Goal: Information Seeking & Learning: Find contact information

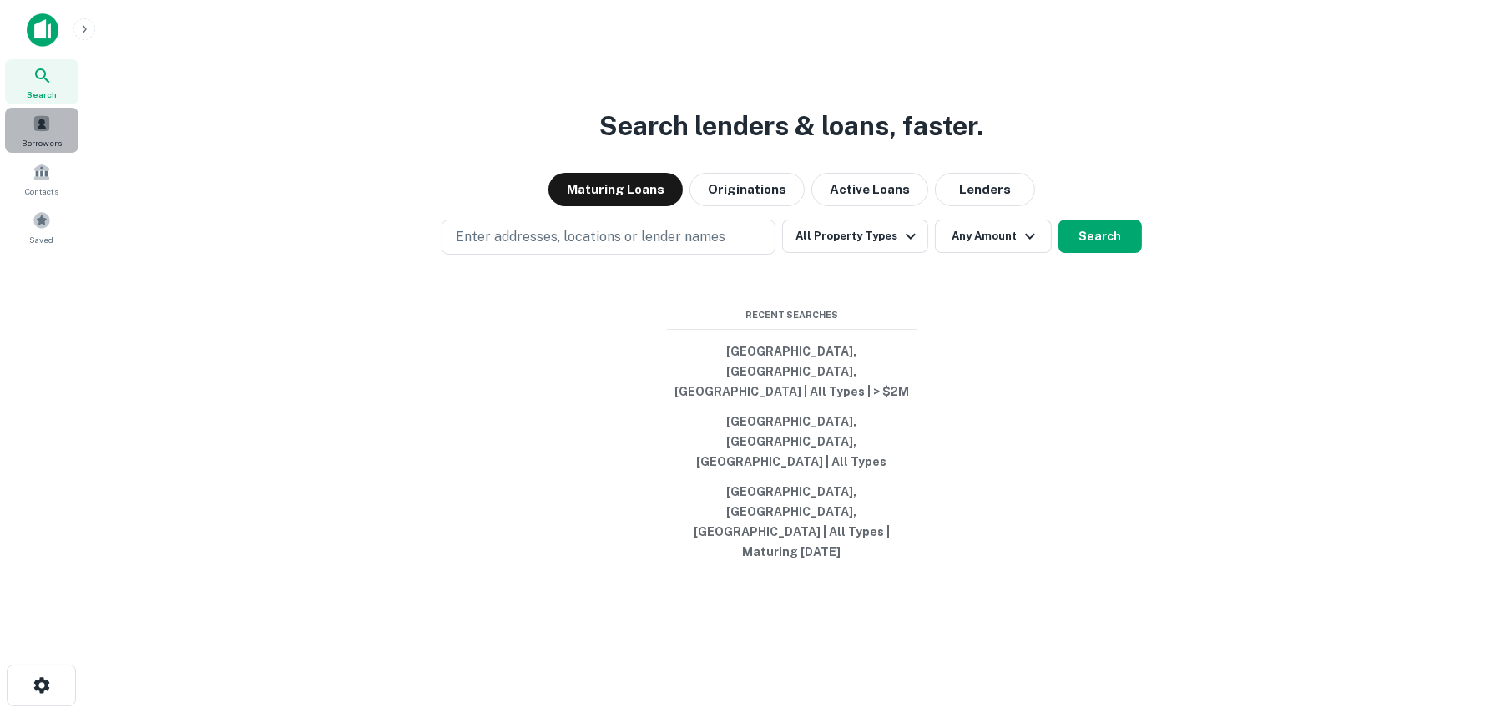
click at [34, 127] on span at bounding box center [42, 123] width 18 height 18
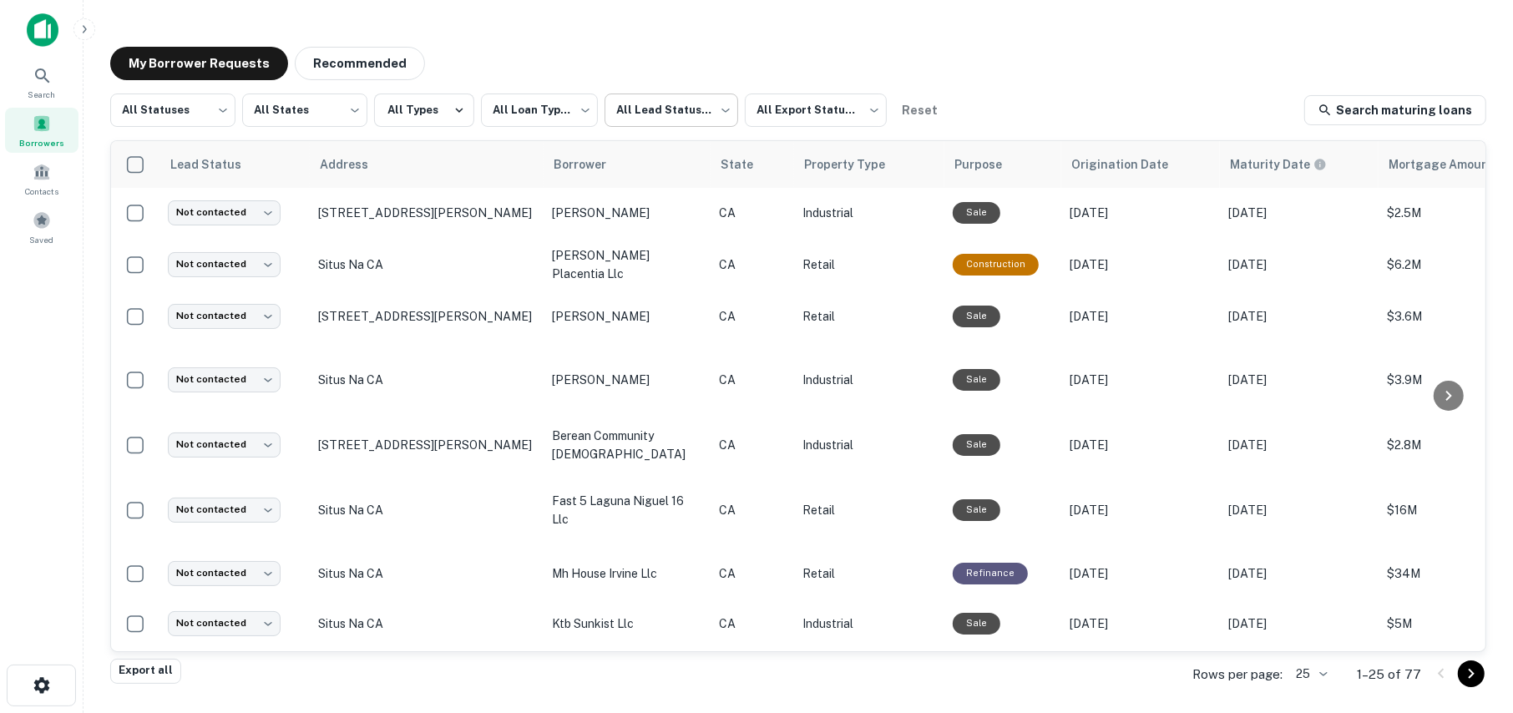
click at [649, 108] on body "**********" at bounding box center [756, 356] width 1513 height 713
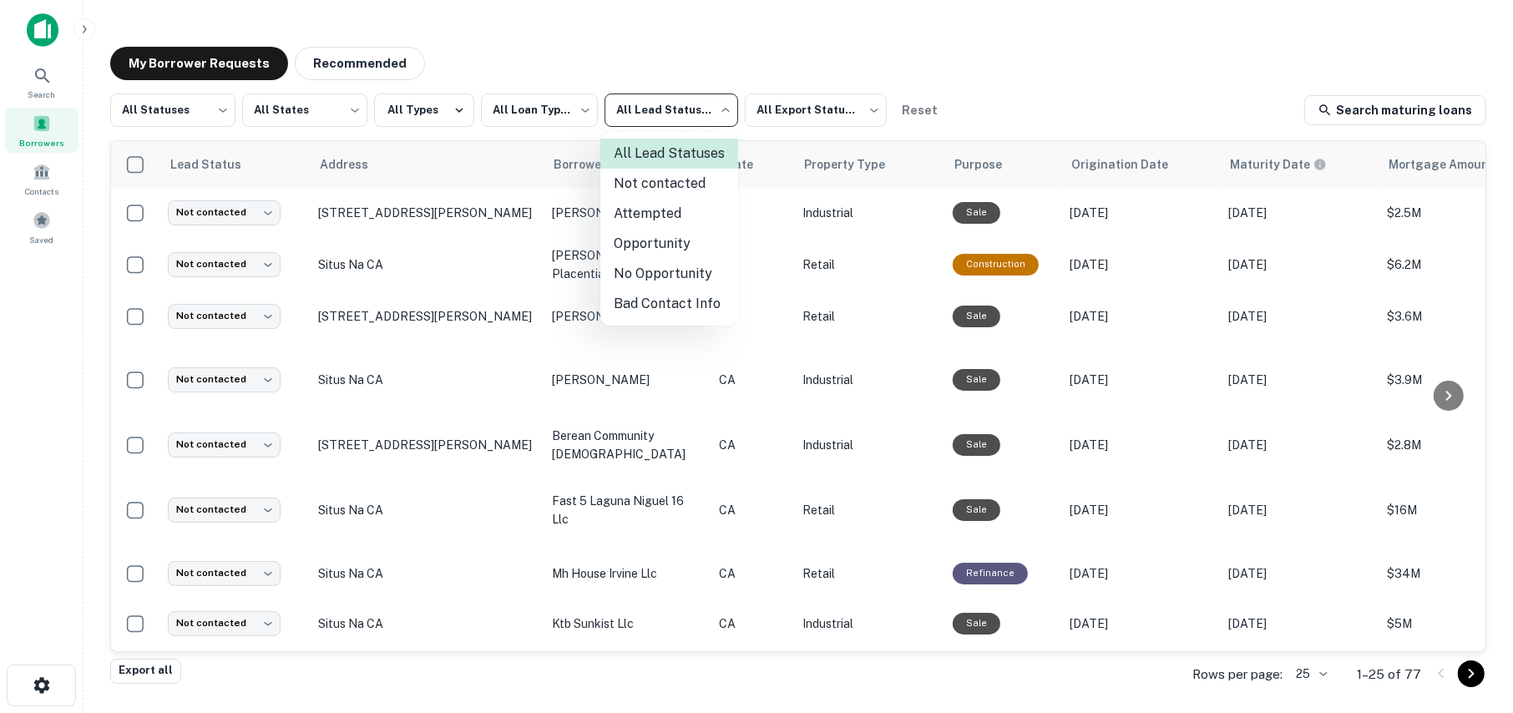
click at [633, 205] on li "Attempted" at bounding box center [669, 214] width 138 height 30
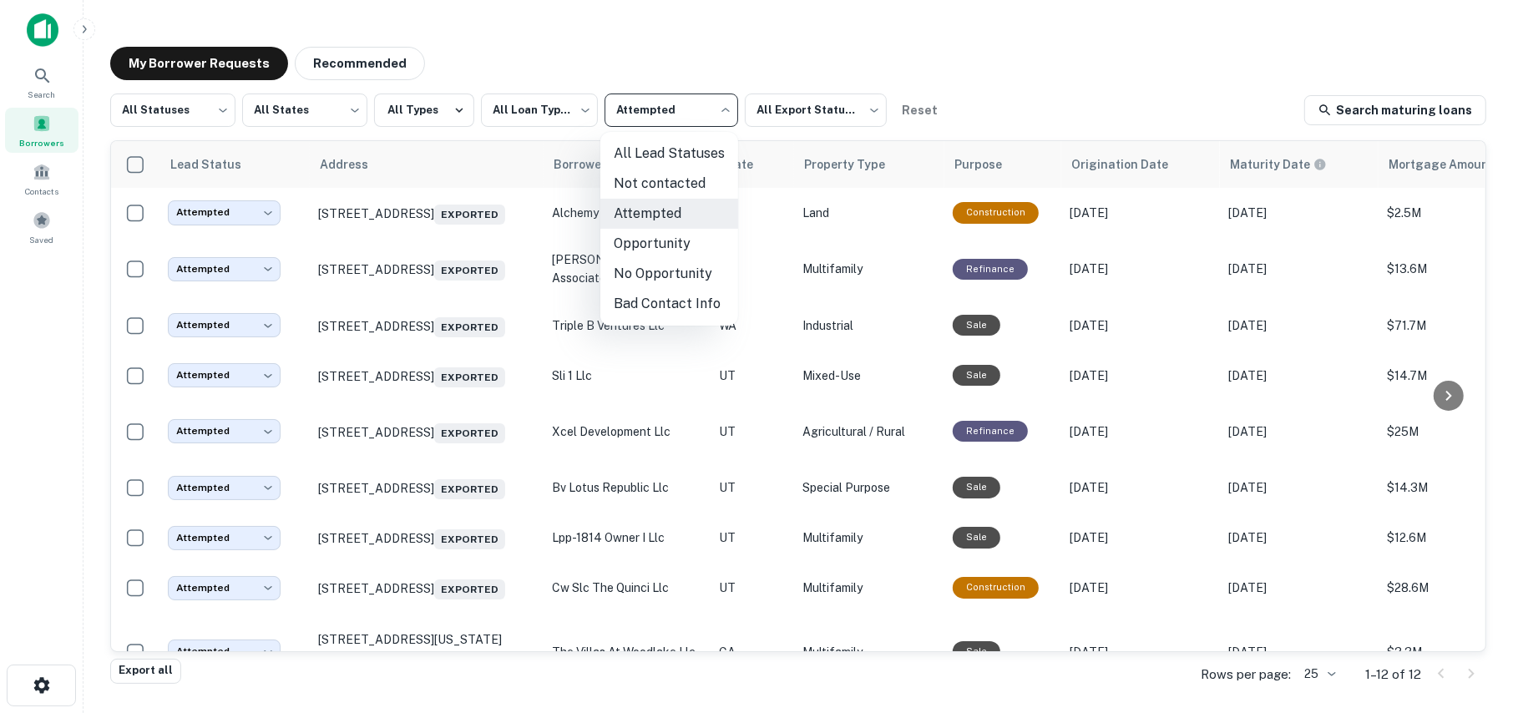
click at [671, 104] on body "**********" at bounding box center [756, 356] width 1513 height 713
click at [642, 177] on li "Not contacted" at bounding box center [669, 184] width 138 height 30
type input "****"
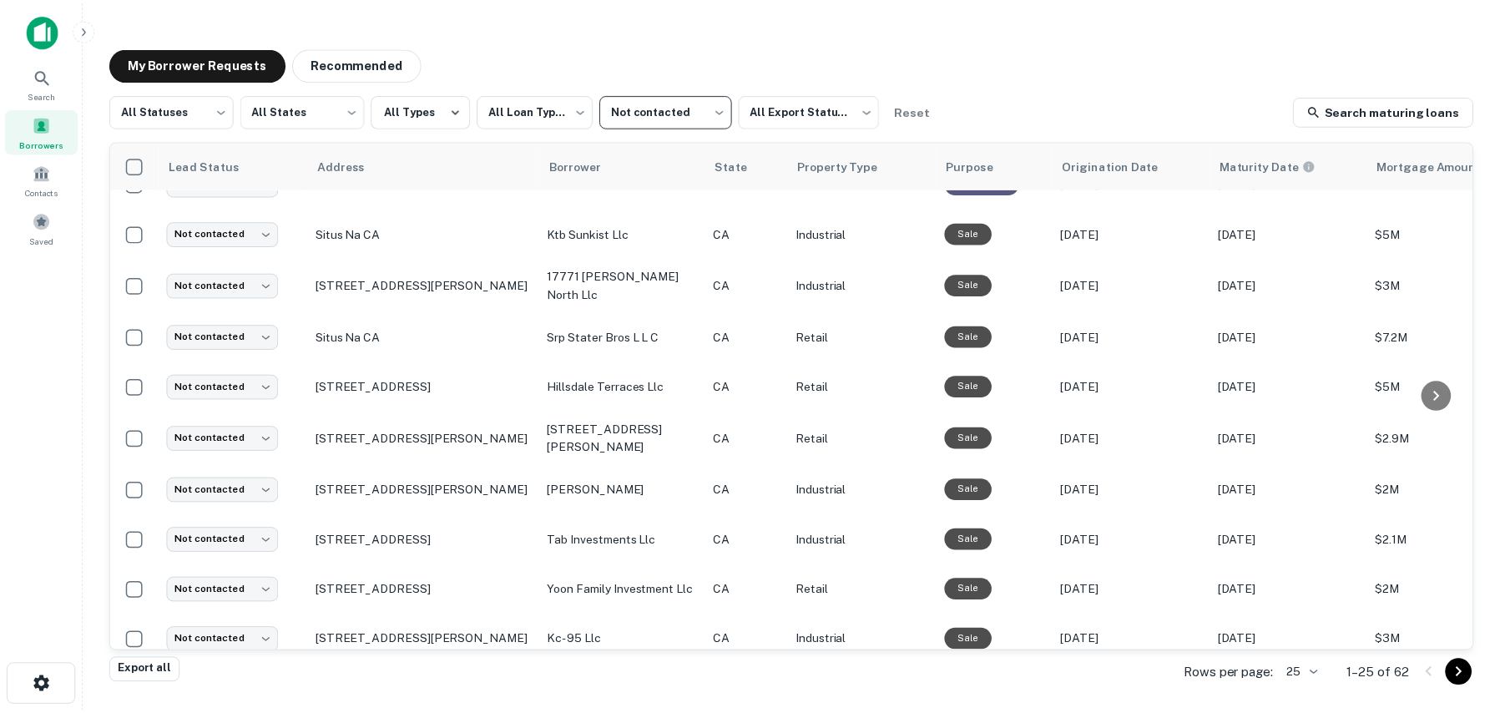
scroll to position [417, 0]
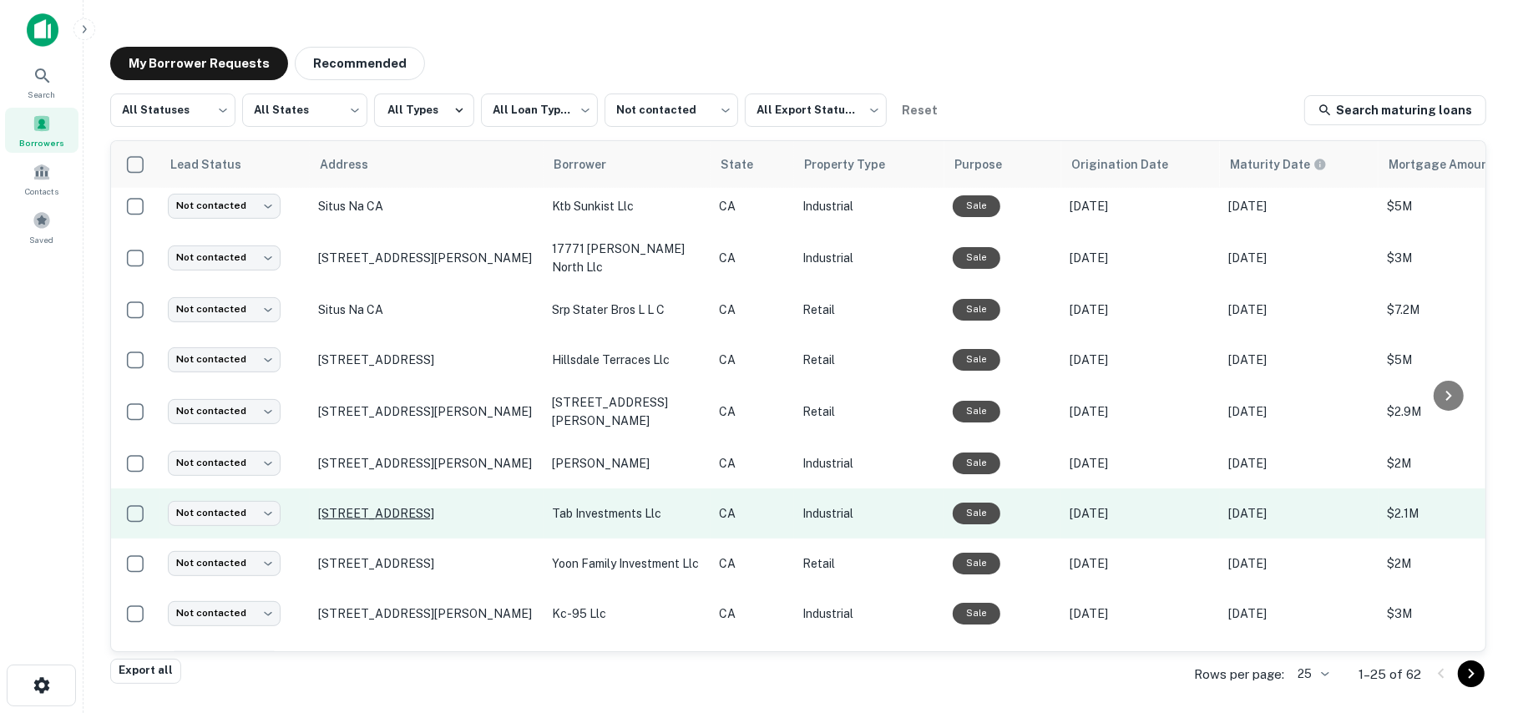
click at [384, 506] on p "[STREET_ADDRESS]" at bounding box center [426, 513] width 217 height 15
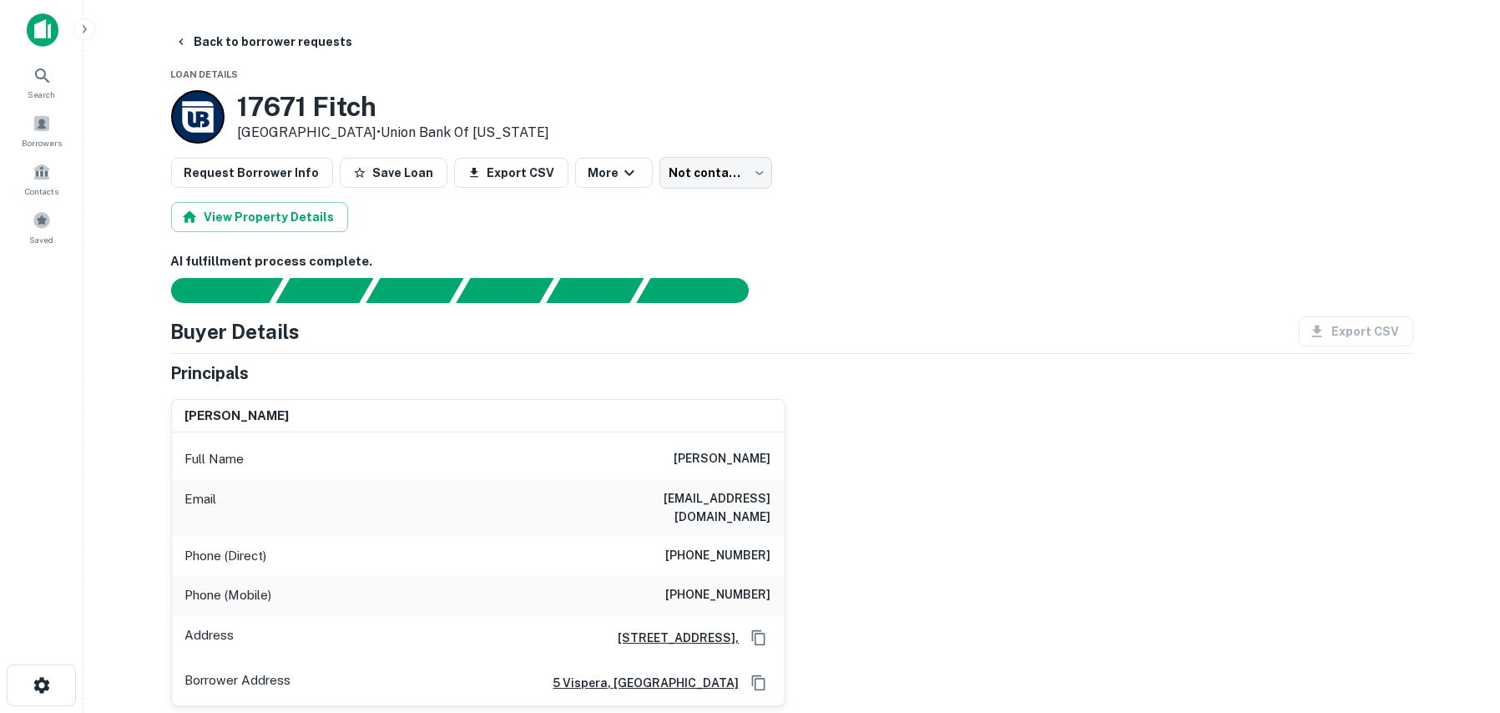
click at [862, 389] on div "[PERSON_NAME] Full Name [PERSON_NAME] Email [EMAIL_ADDRESS][DOMAIN_NAME] Phone …" at bounding box center [786, 546] width 1256 height 321
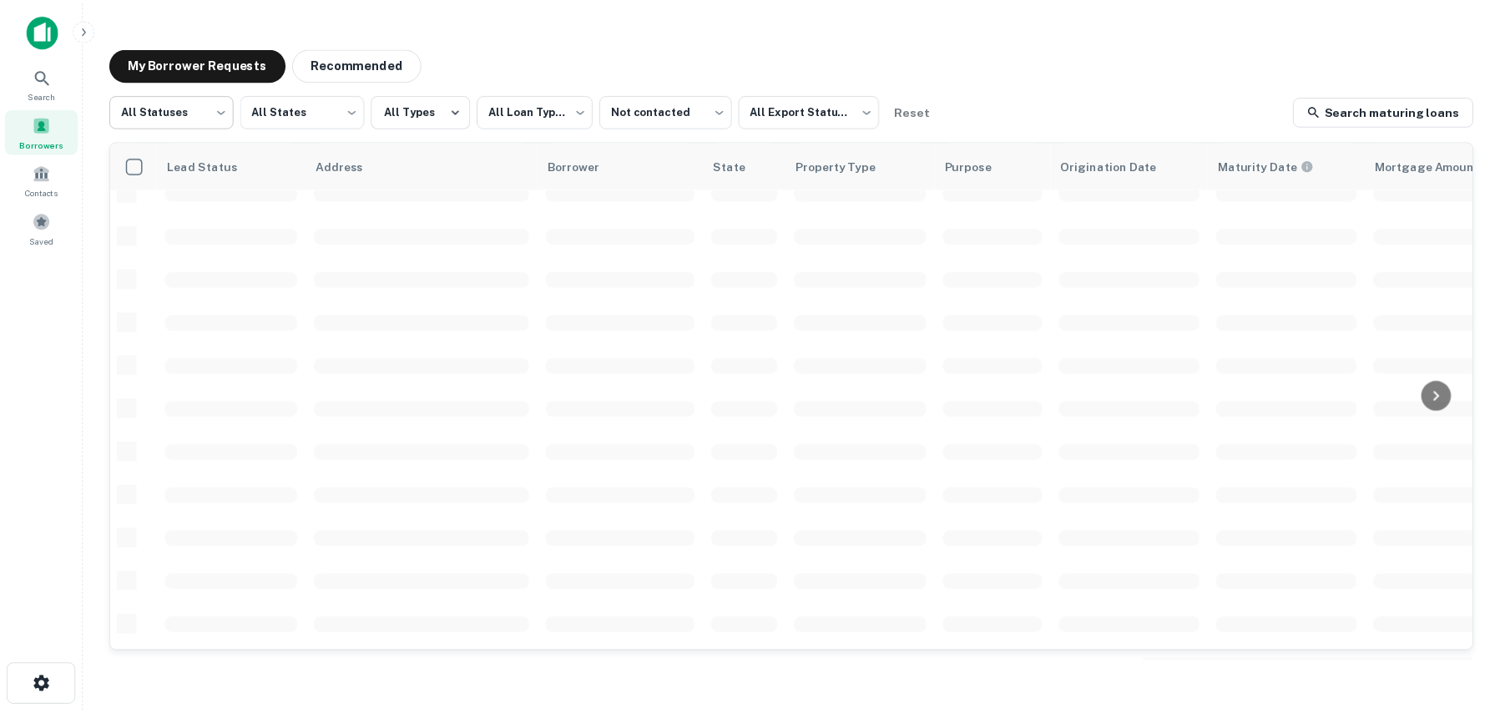
scroll to position [417, 0]
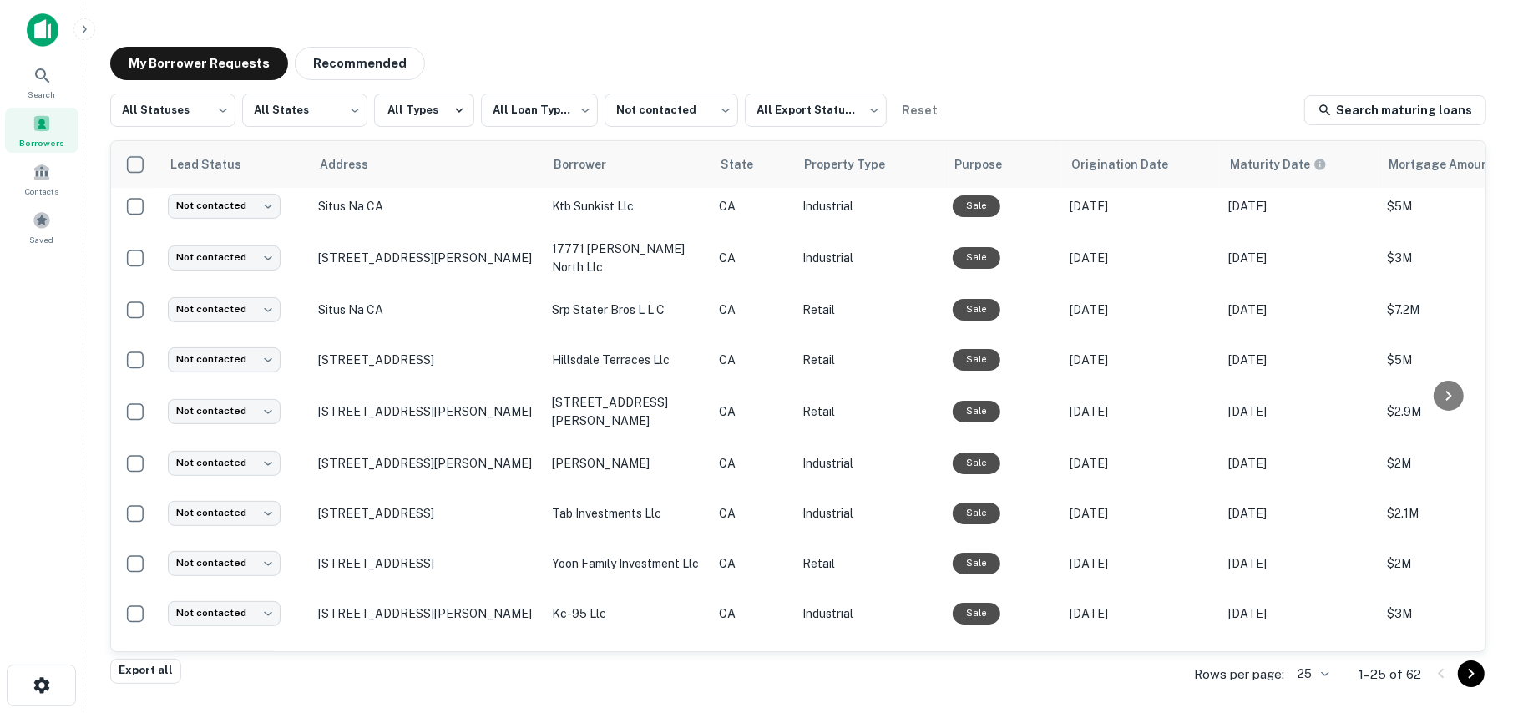
click at [583, 58] on div "My Borrower Requests Recommended" at bounding box center [798, 63] width 1376 height 33
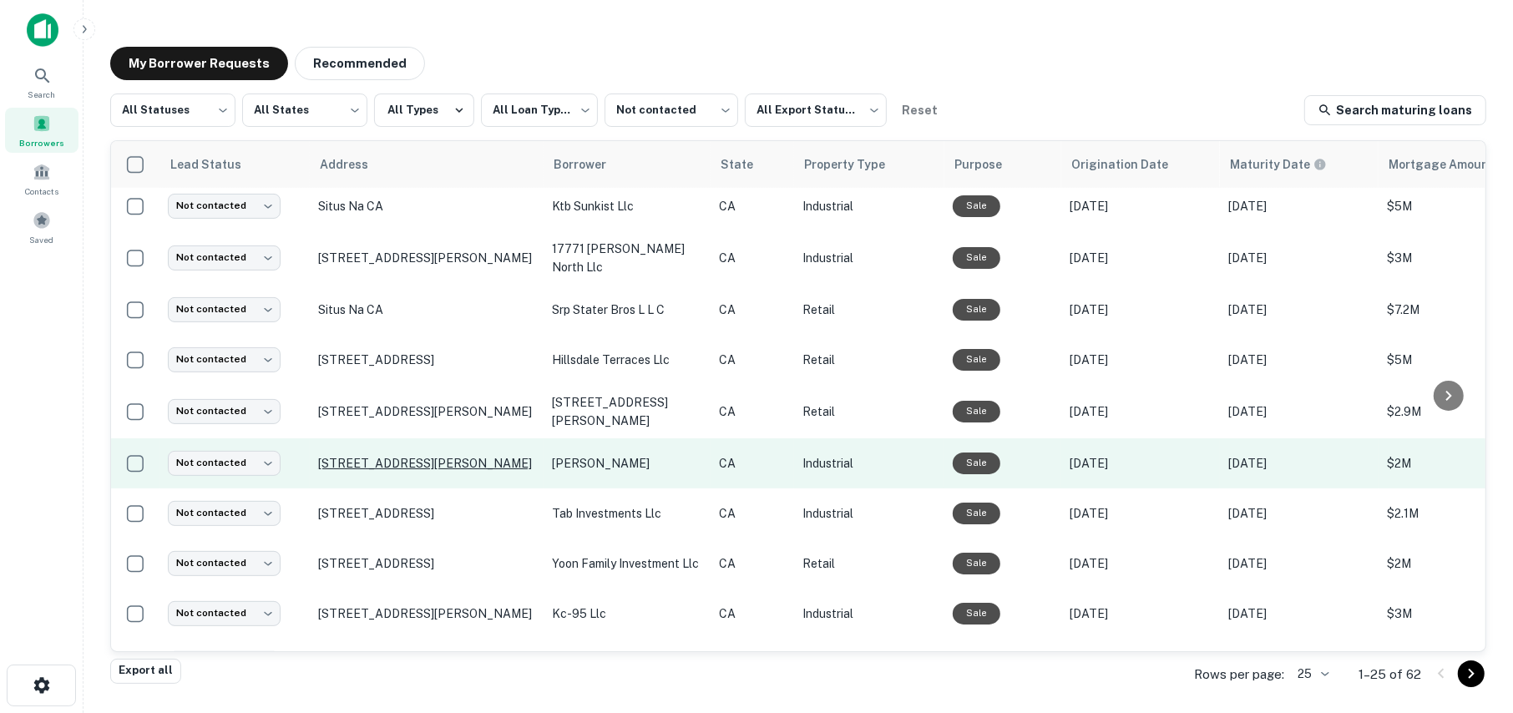
click at [377, 456] on p "[STREET_ADDRESS][PERSON_NAME]" at bounding box center [426, 463] width 217 height 15
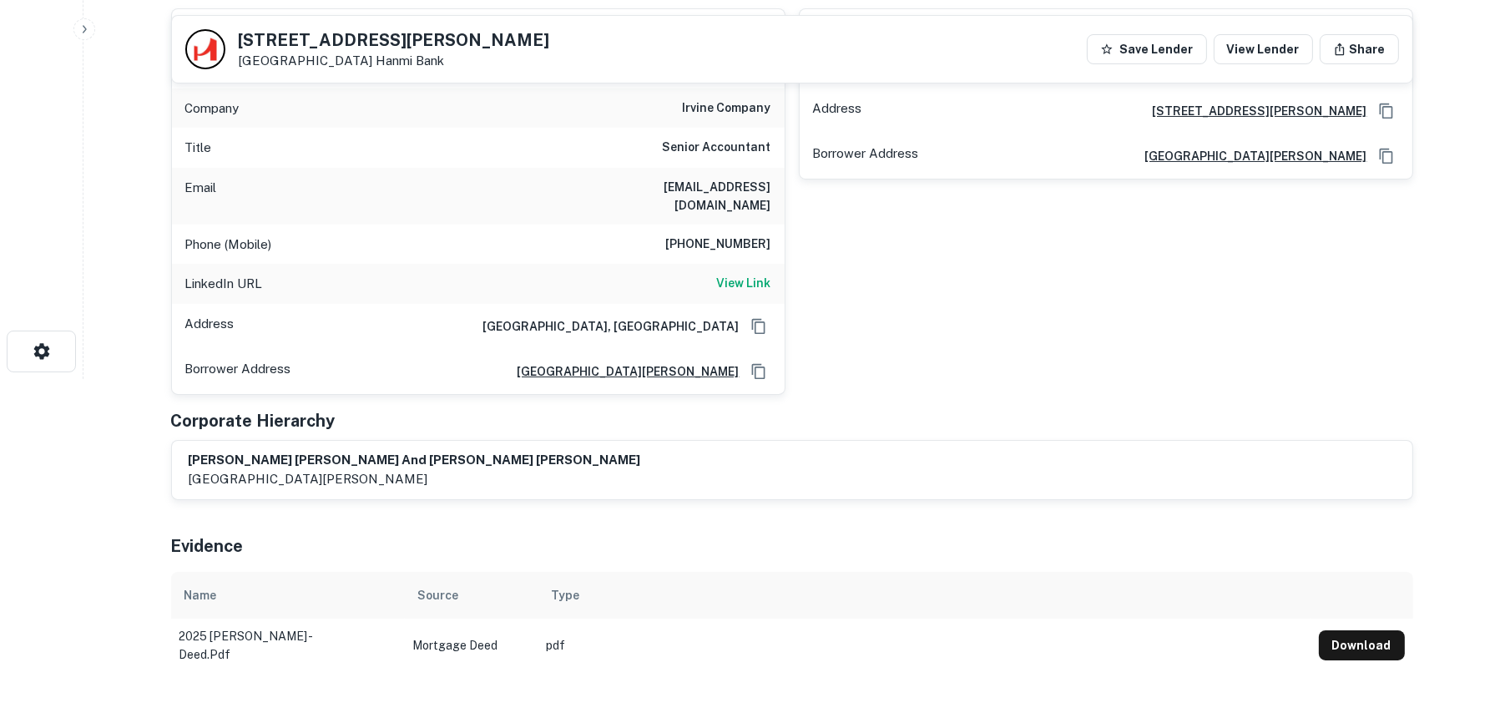
scroll to position [250, 0]
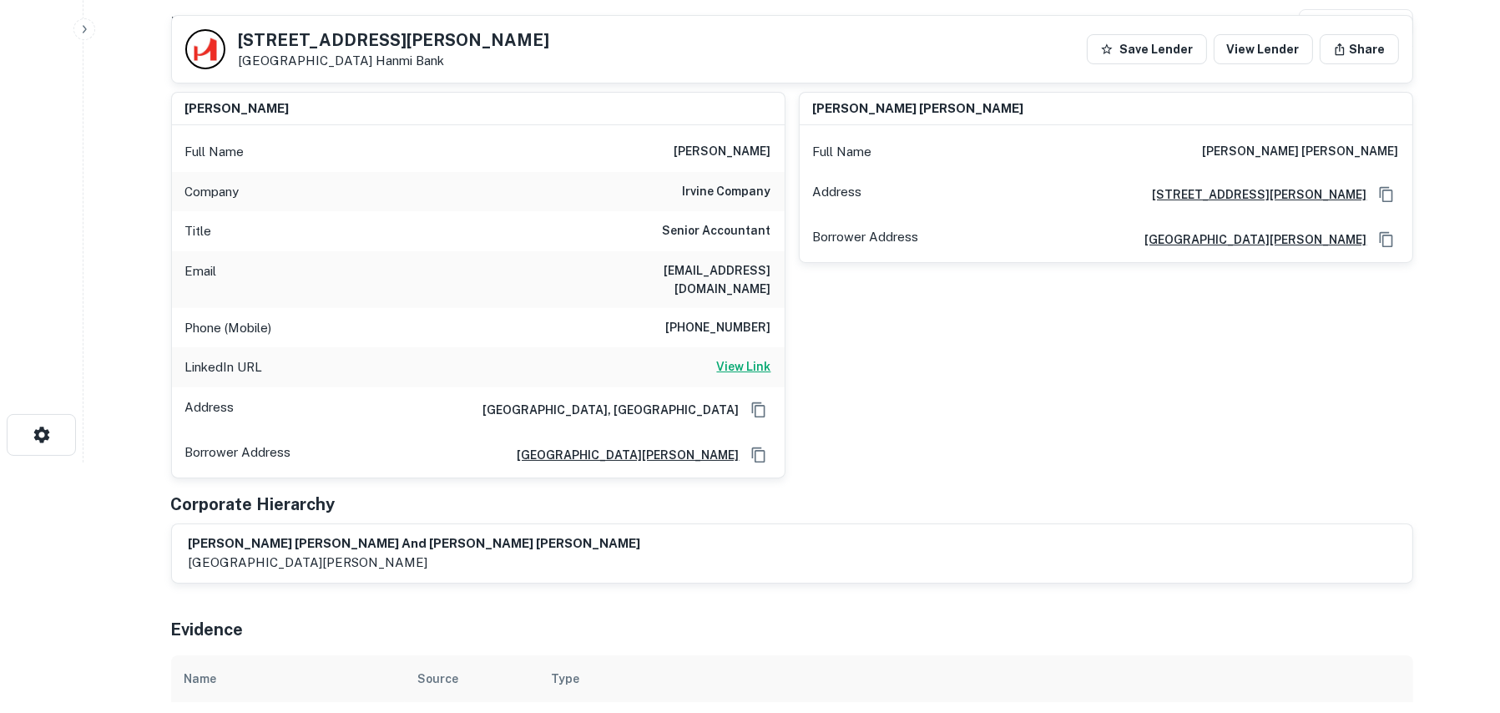
click at [726, 357] on h6 "View Link" at bounding box center [744, 366] width 54 height 18
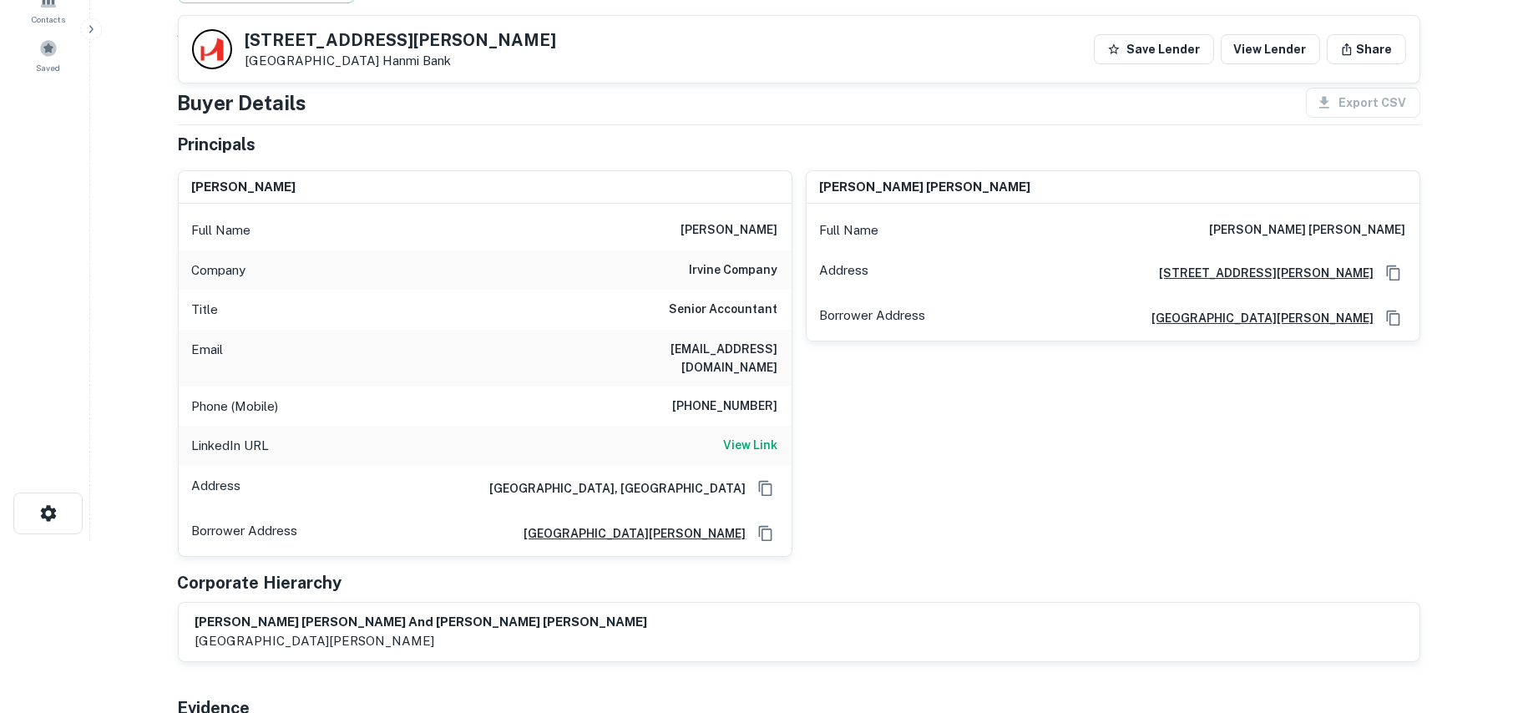
scroll to position [0, 0]
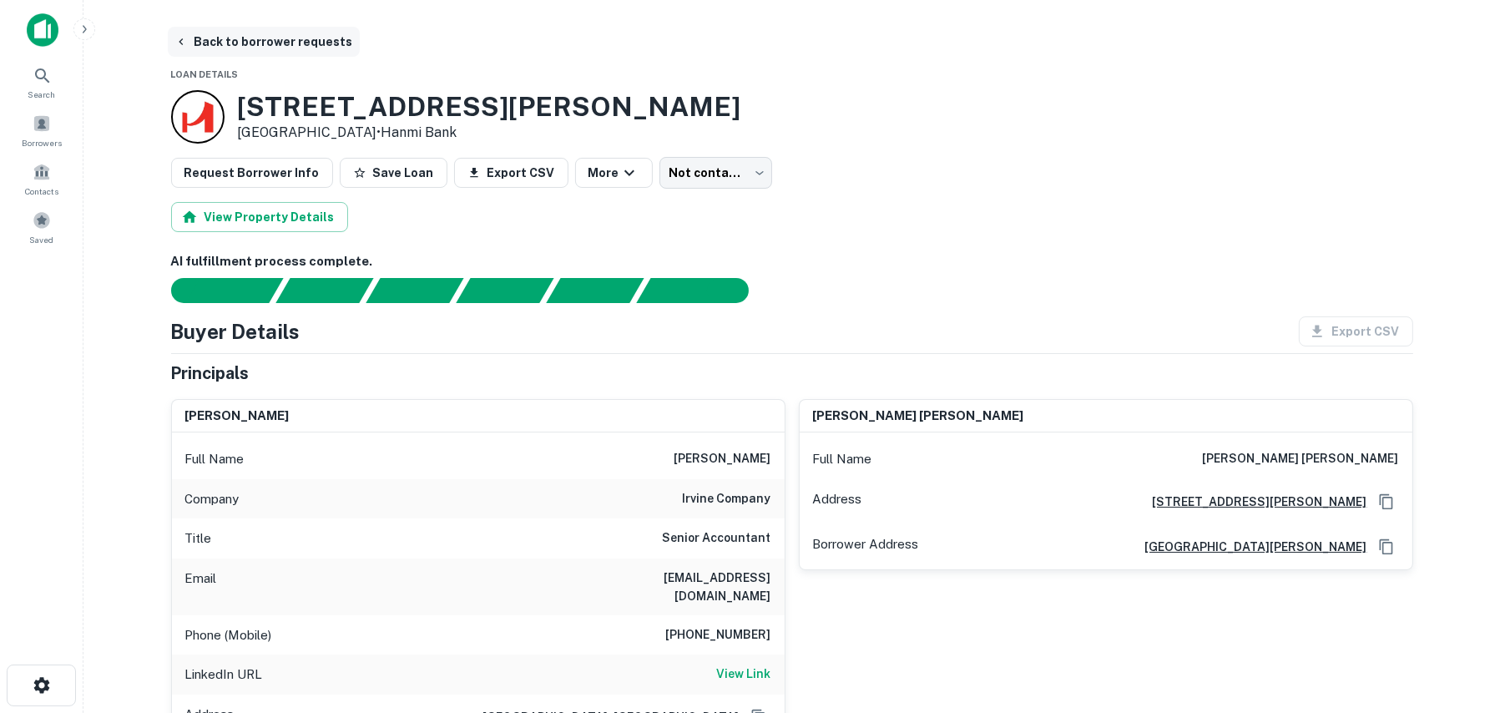
click at [171, 40] on button "Back to borrower requests" at bounding box center [264, 42] width 192 height 30
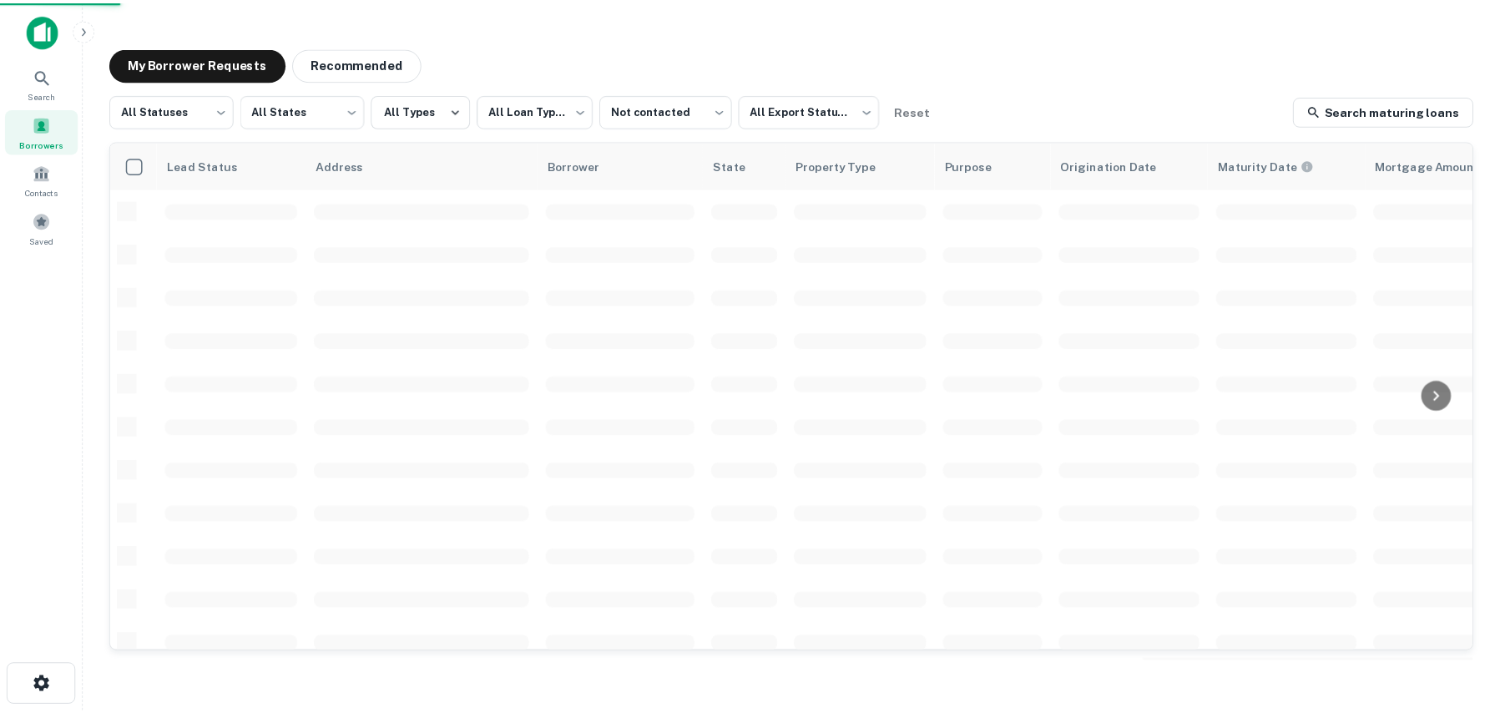
scroll to position [417, 0]
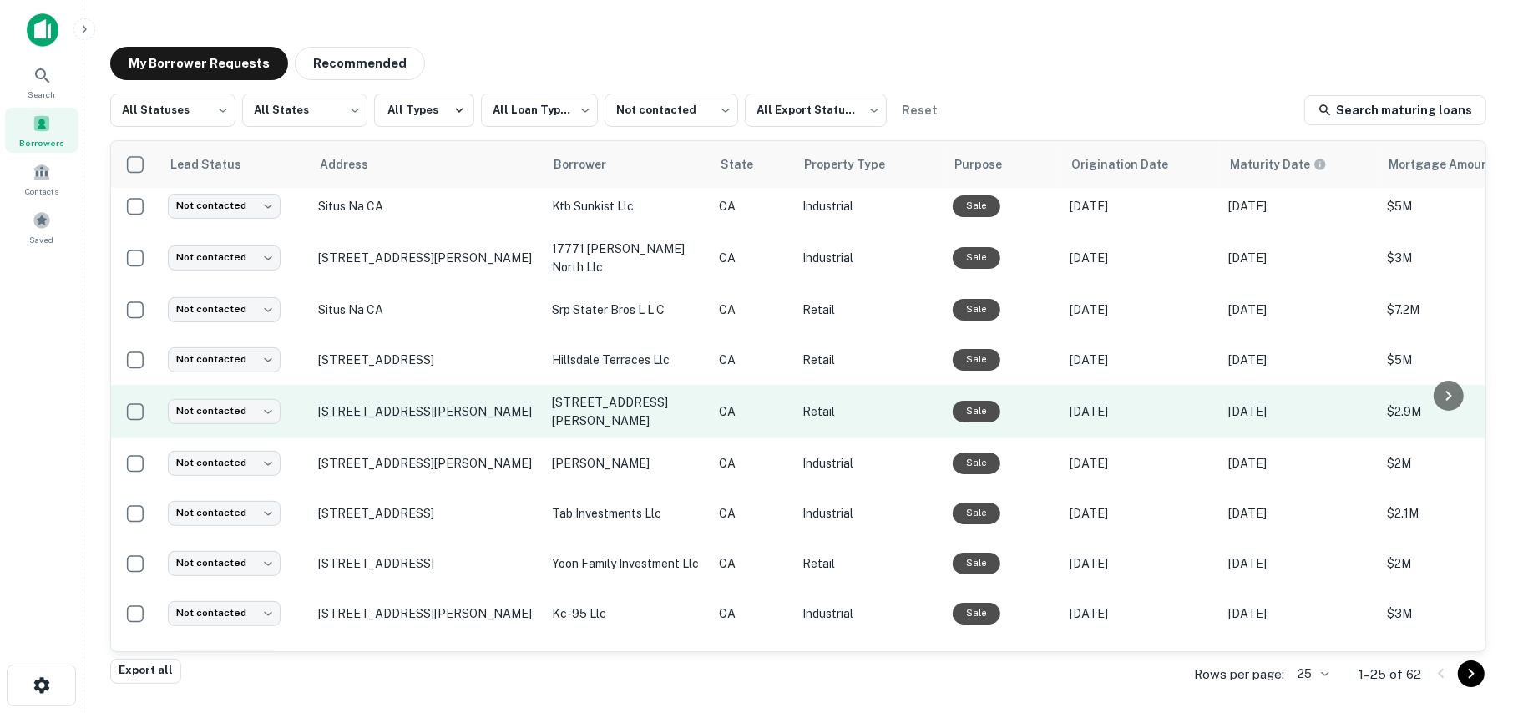
click at [348, 404] on p "[STREET_ADDRESS][PERSON_NAME]" at bounding box center [426, 411] width 217 height 15
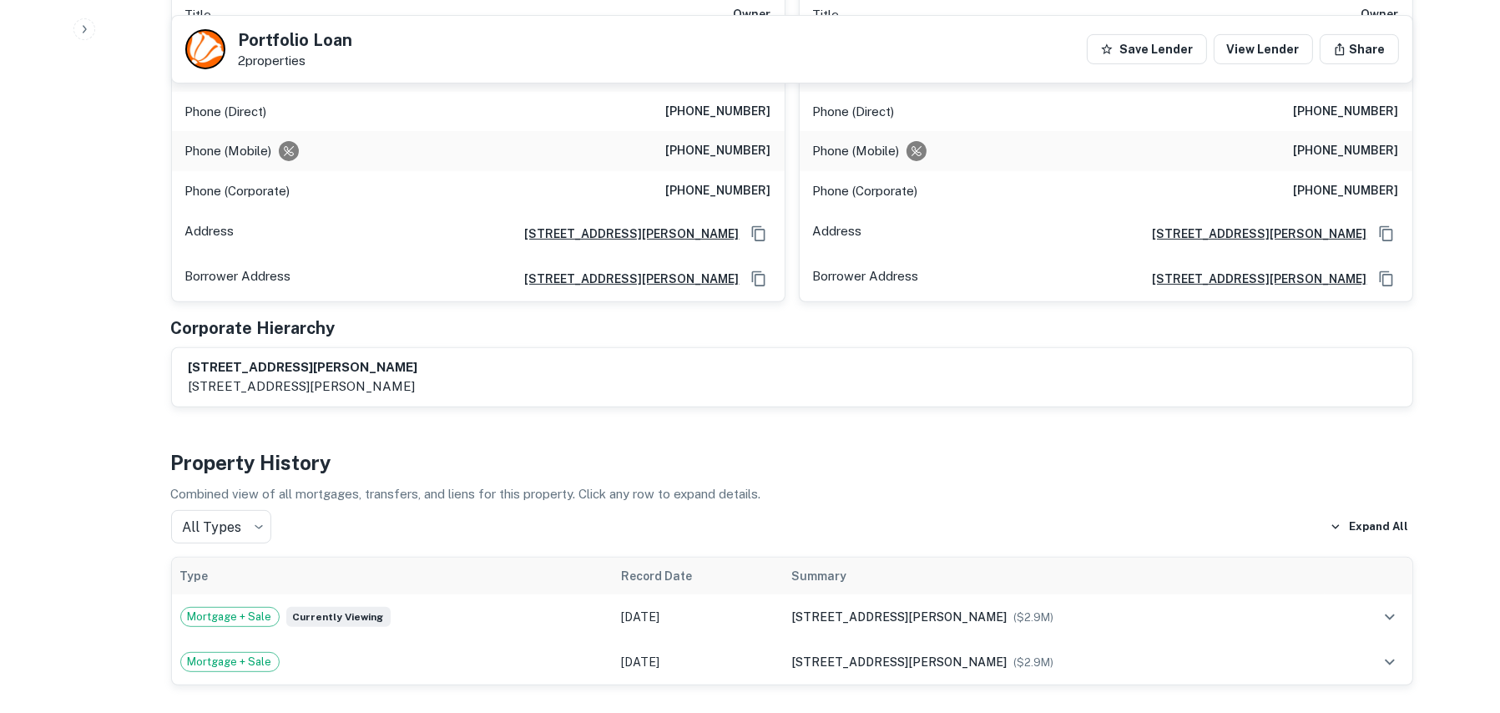
scroll to position [1014, 0]
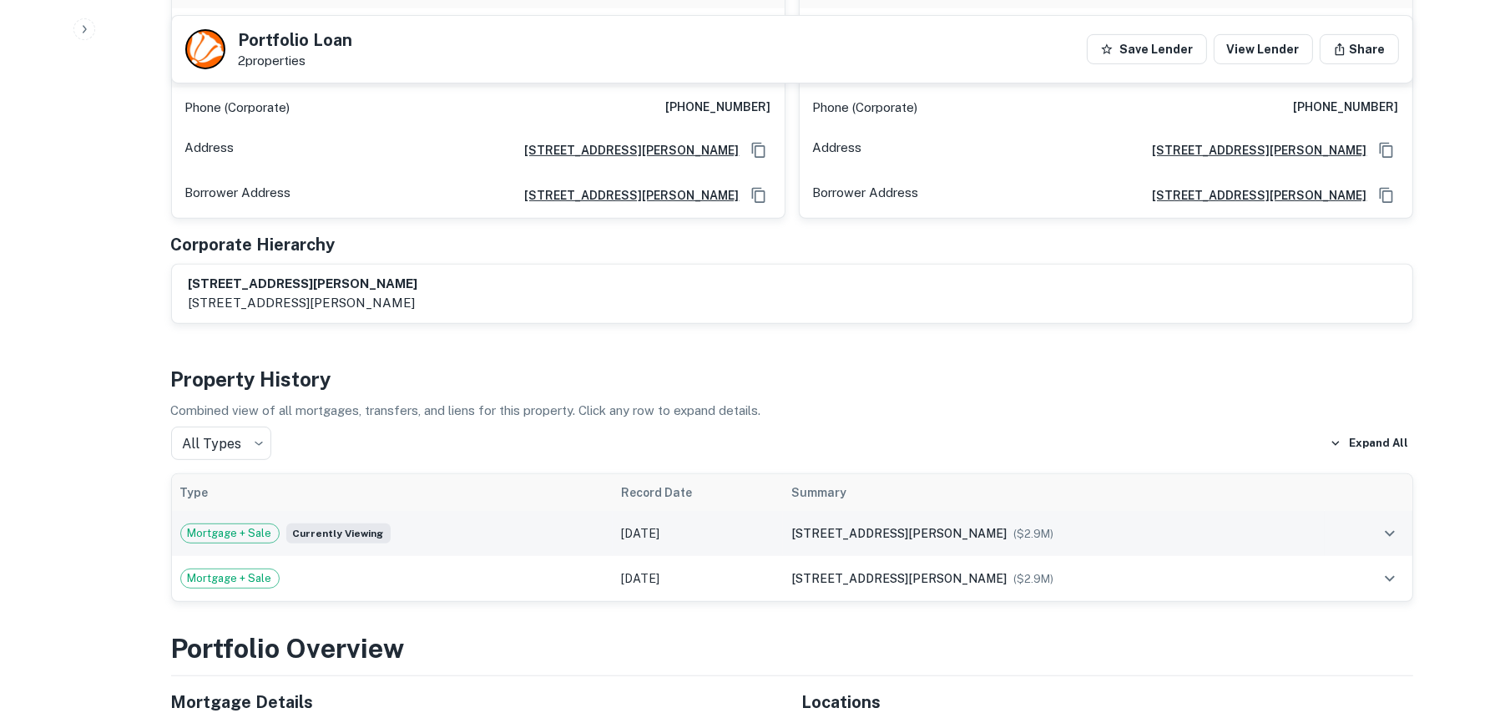
click at [934, 527] on span "[STREET_ADDRESS][PERSON_NAME]" at bounding box center [898, 533] width 215 height 13
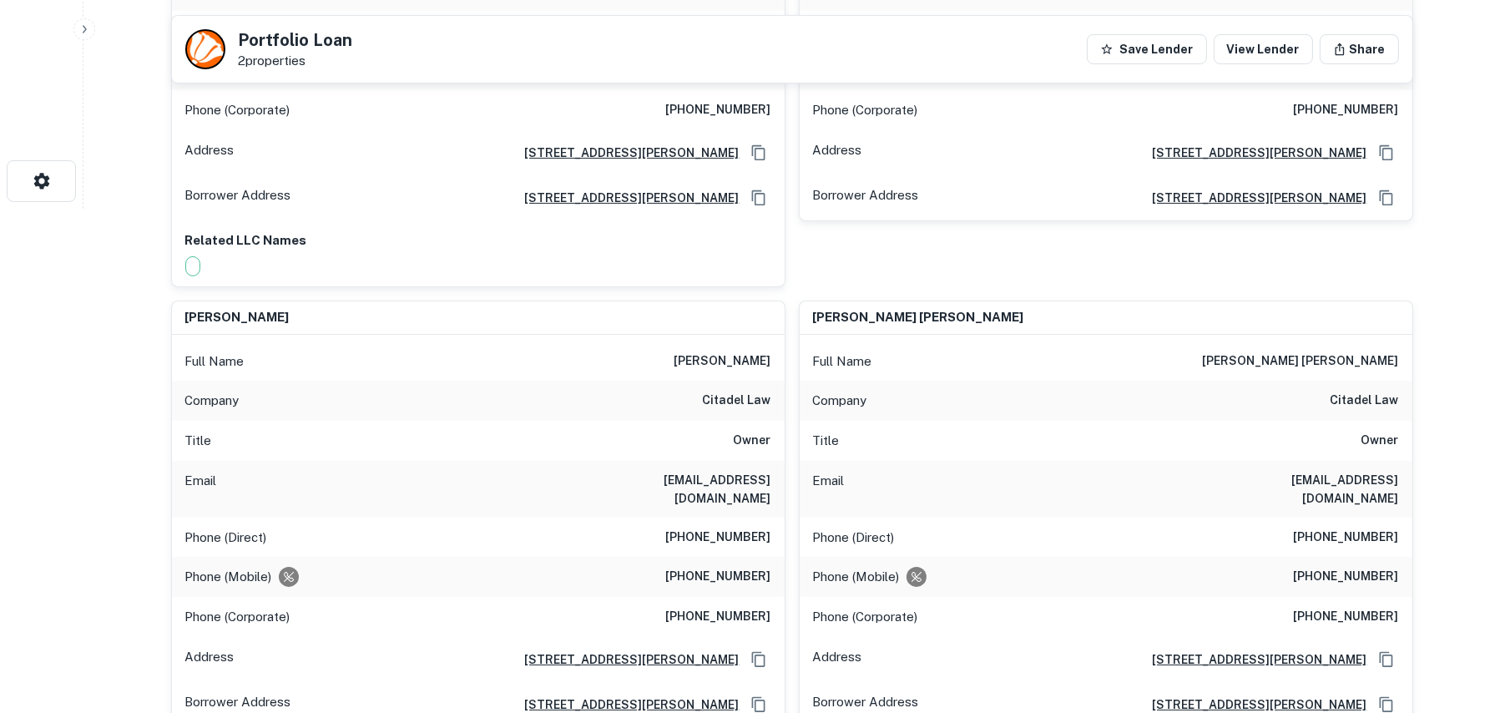
scroll to position [751, 0]
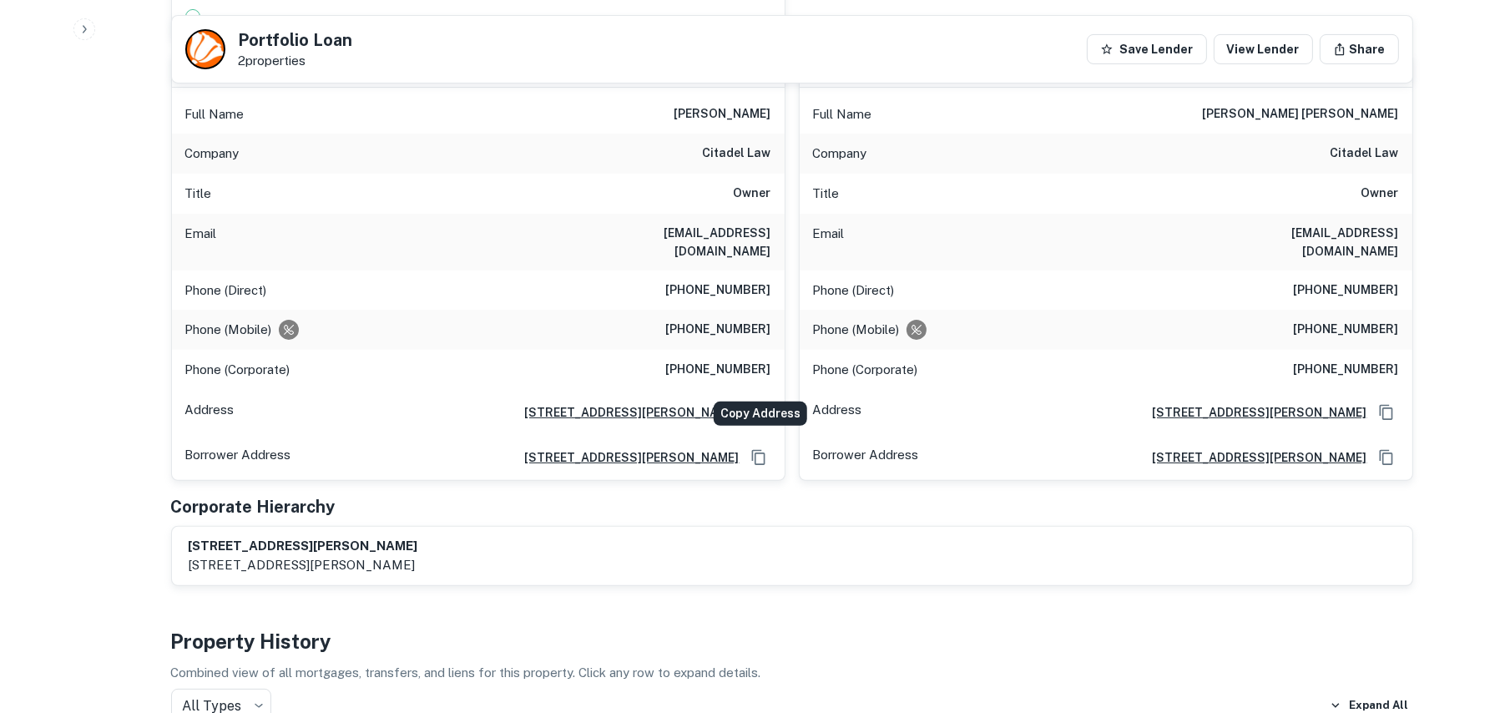
click at [756, 404] on icon "Copy Address" at bounding box center [759, 412] width 17 height 17
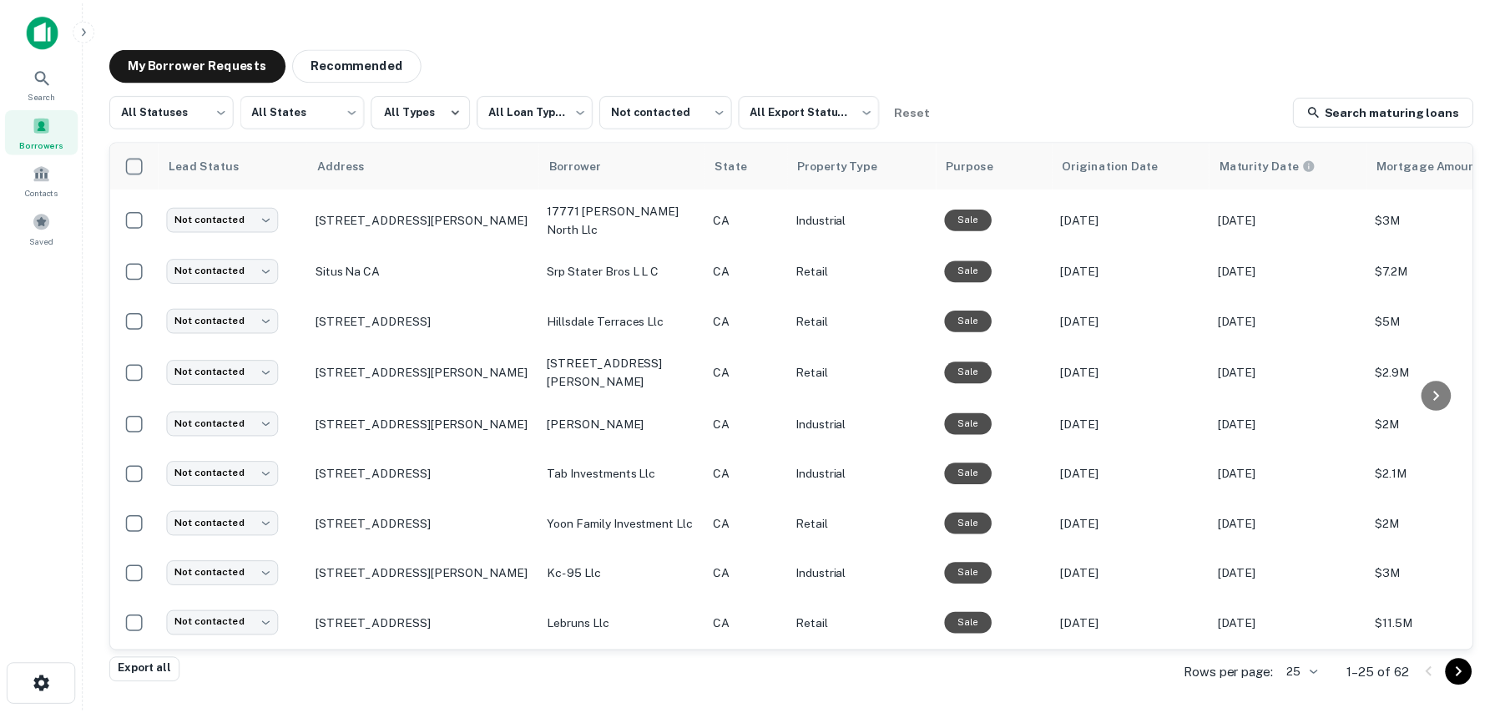
scroll to position [417, 0]
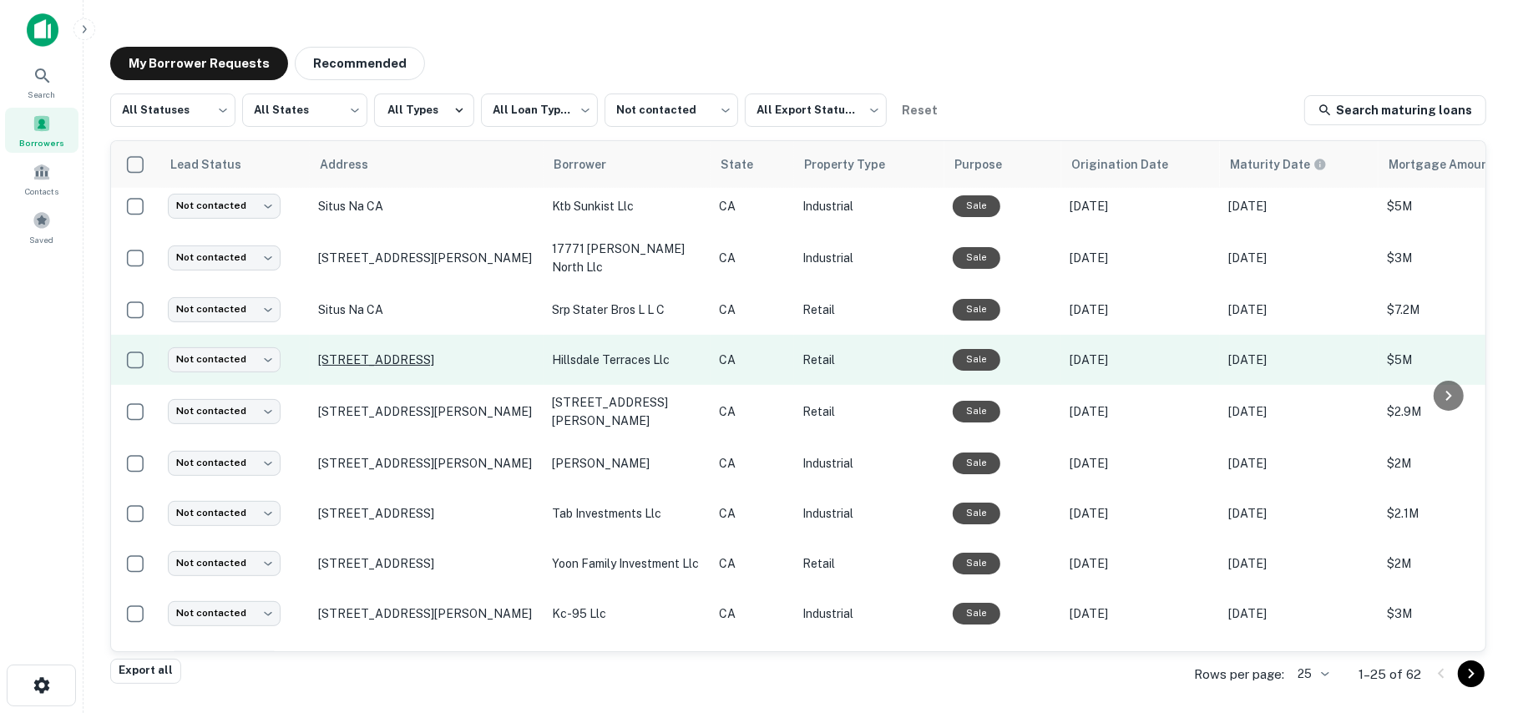
click at [376, 352] on p "[STREET_ADDRESS]" at bounding box center [426, 359] width 217 height 15
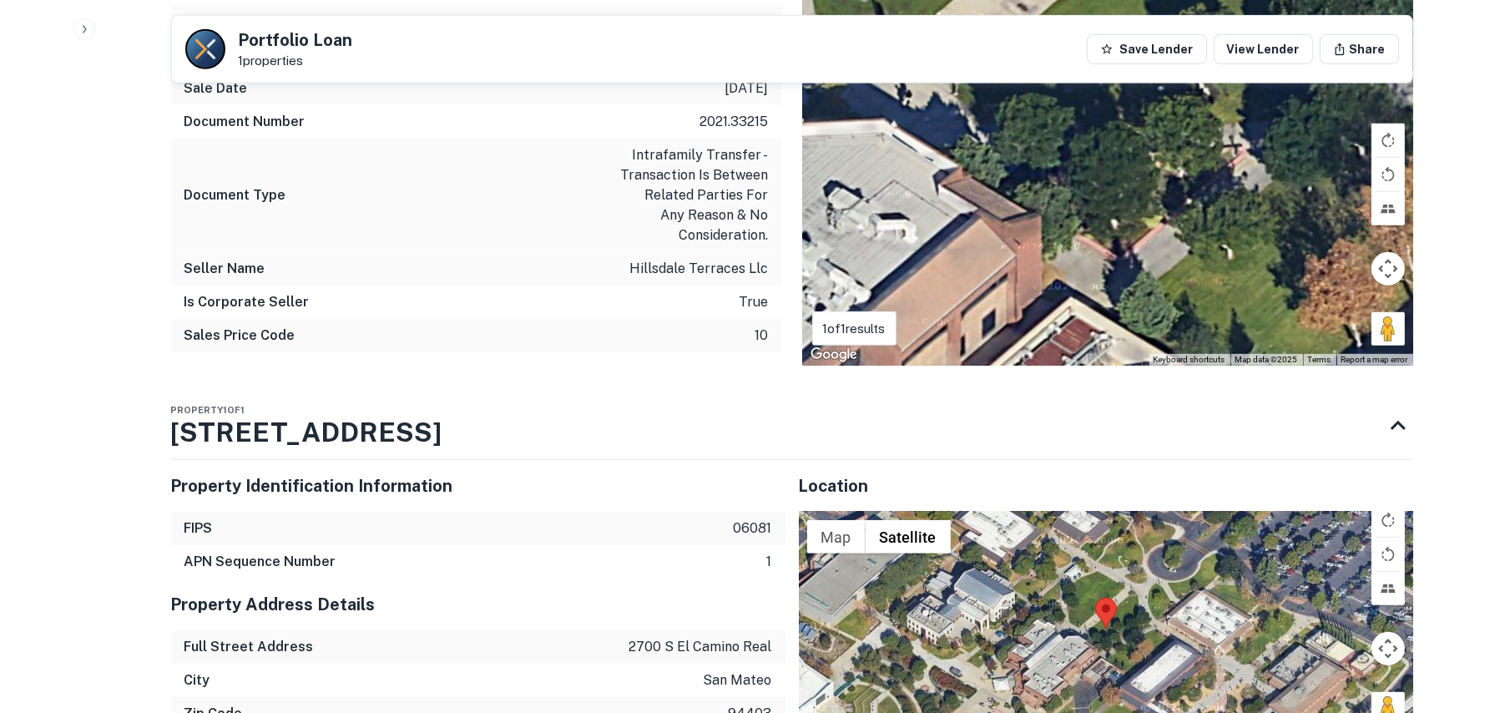
scroll to position [1503, 0]
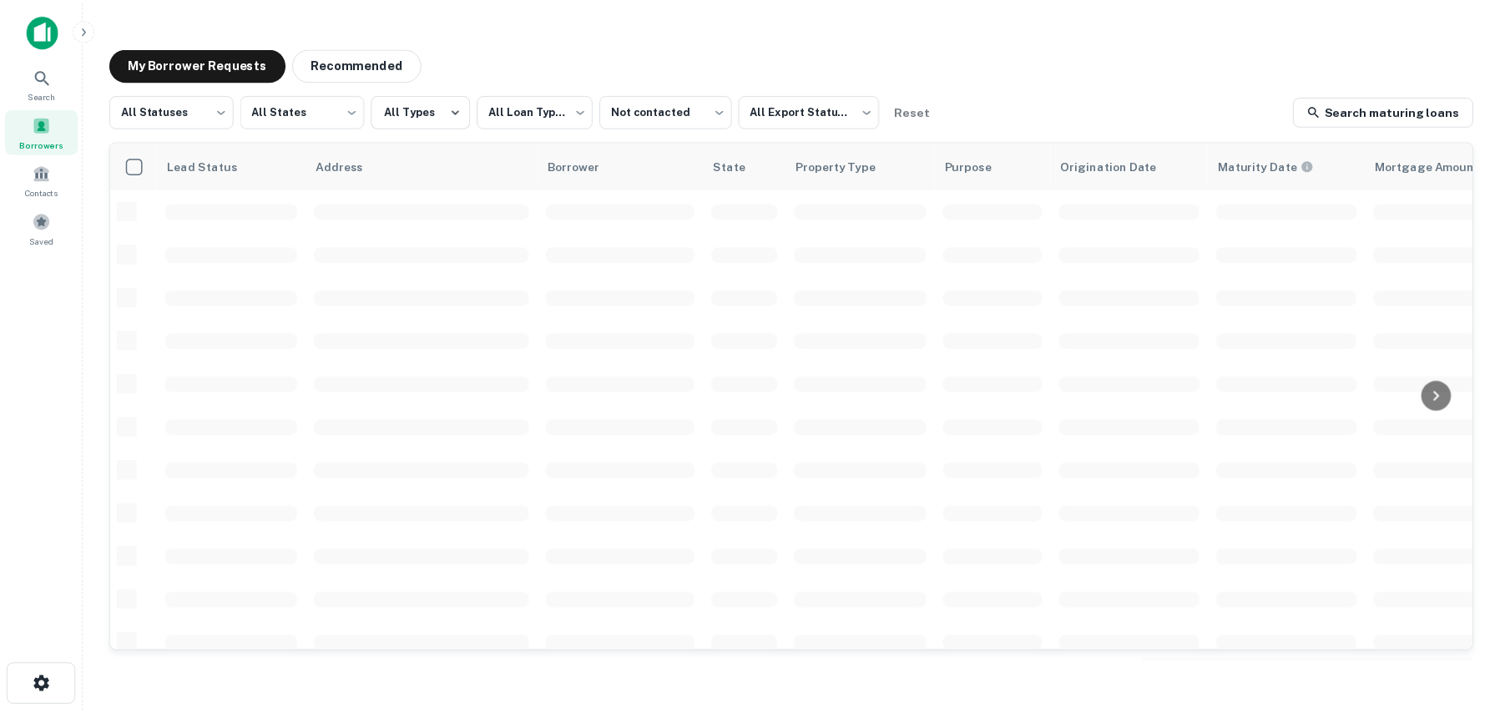
scroll to position [417, 0]
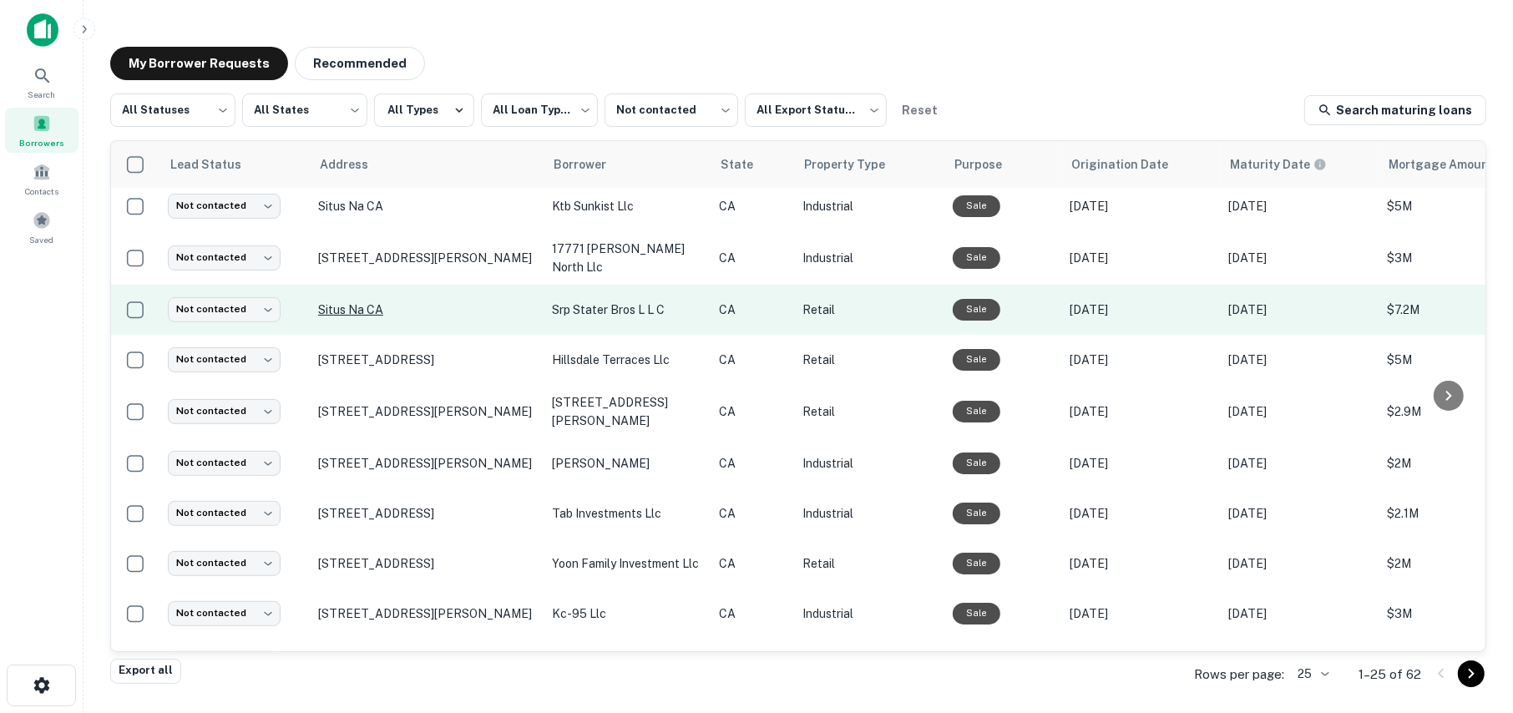
click at [357, 302] on p "Situs Na CA" at bounding box center [426, 309] width 217 height 15
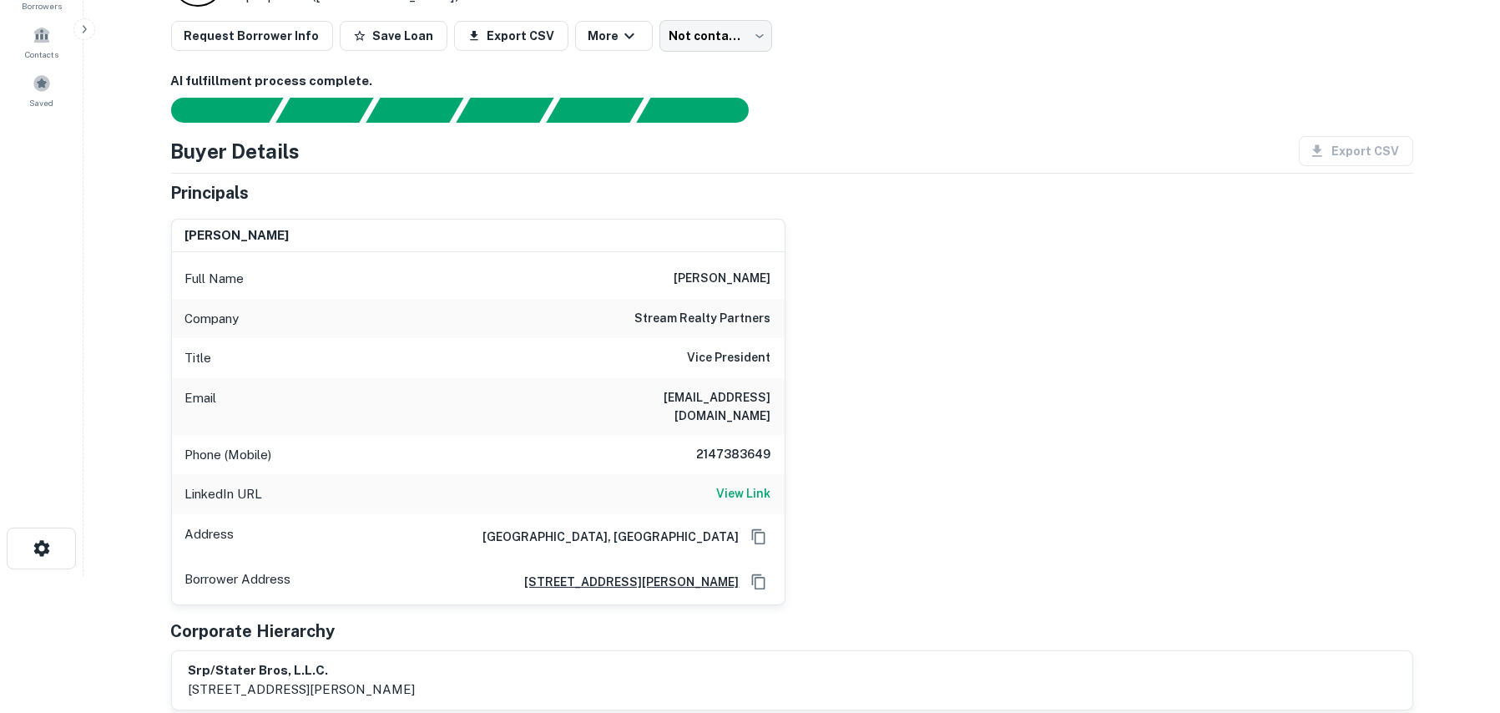
scroll to position [167, 0]
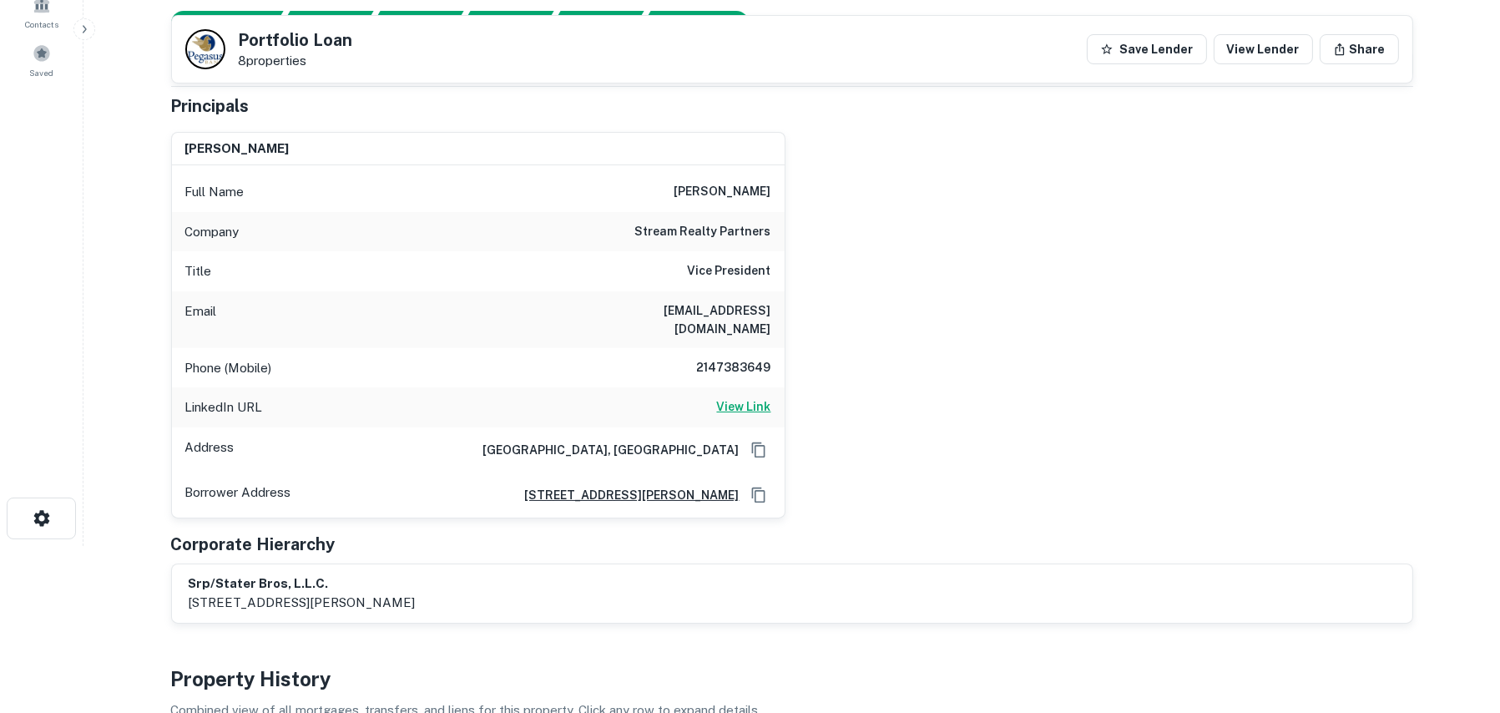
click at [746, 397] on h6 "View Link" at bounding box center [744, 406] width 54 height 18
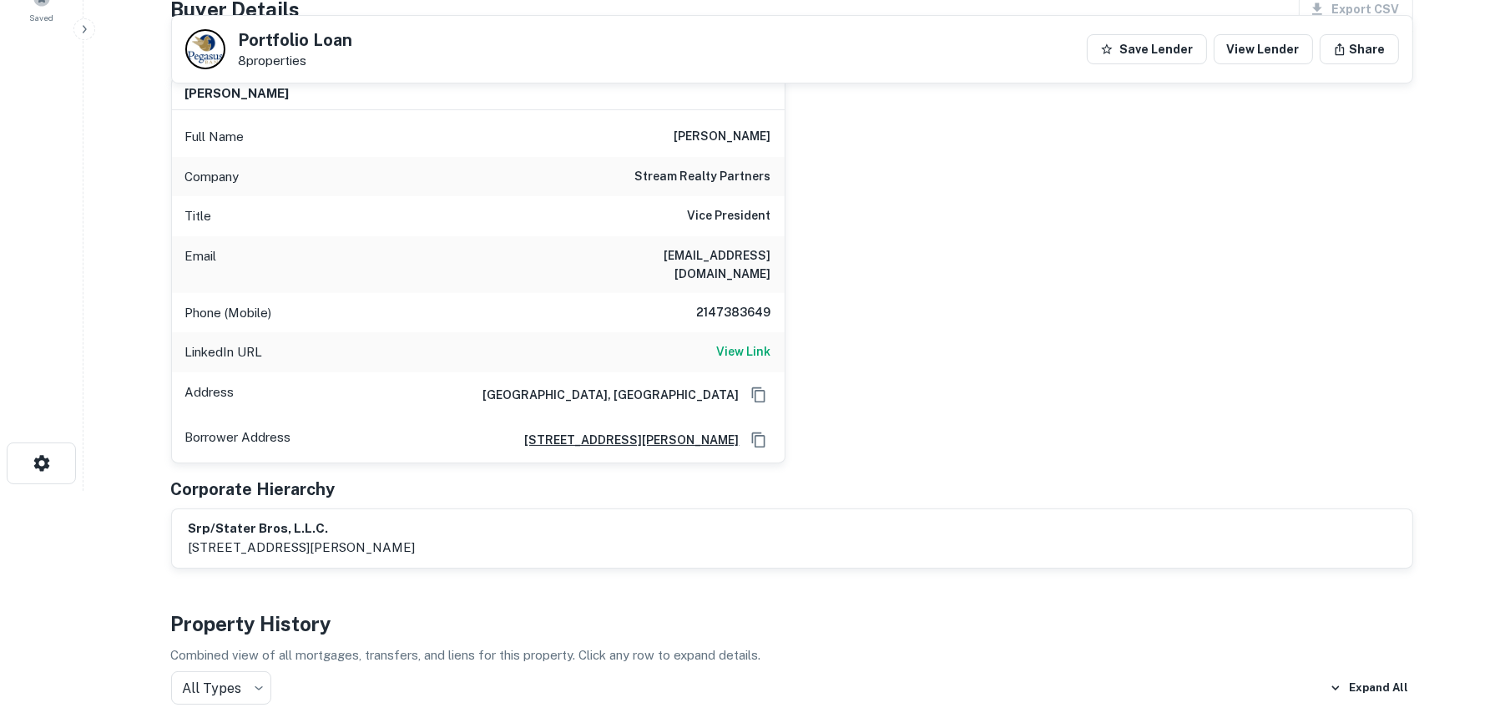
scroll to position [250, 0]
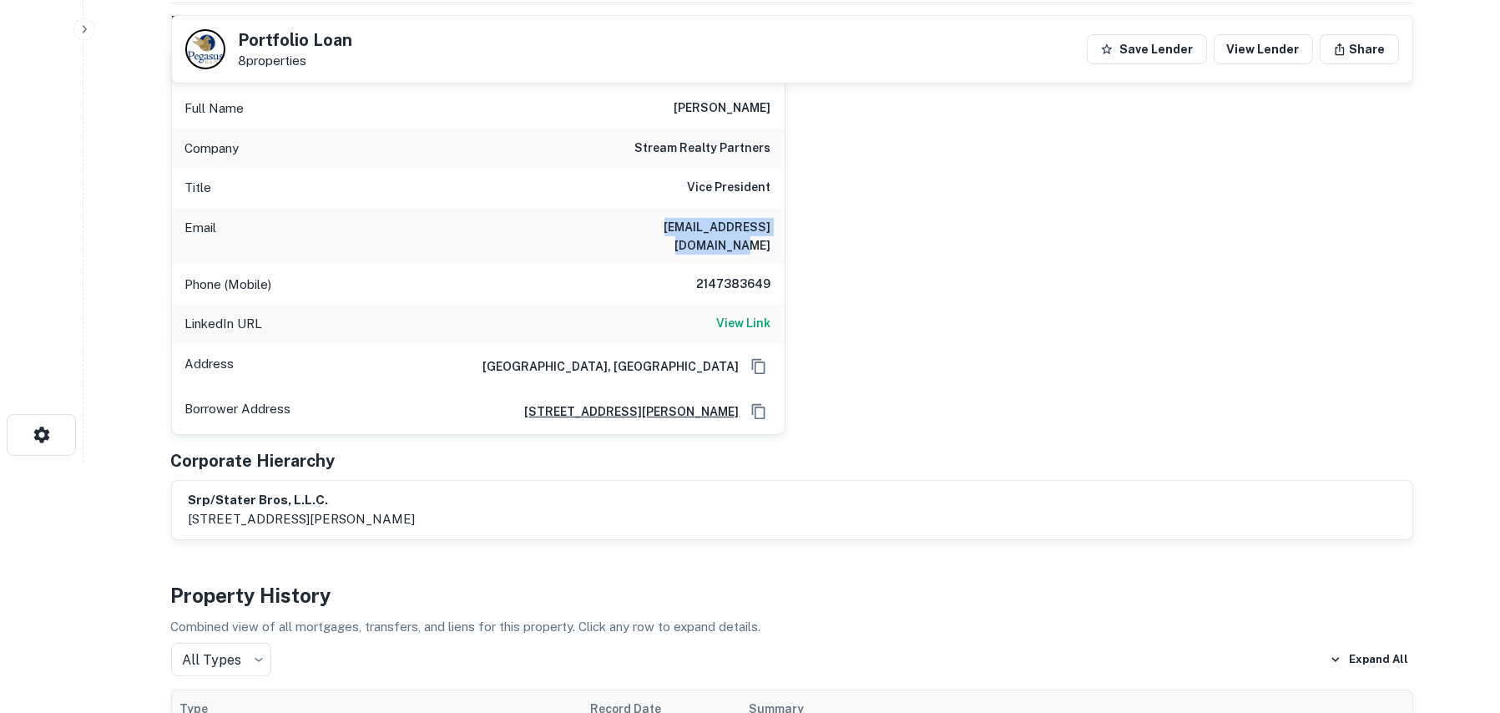
drag, startPoint x: 769, startPoint y: 226, endPoint x: 592, endPoint y: 230, distance: 177.0
click at [592, 230] on div "Email [EMAIL_ADDRESS][DOMAIN_NAME]" at bounding box center [478, 236] width 613 height 57
copy h6 "[EMAIL_ADDRESS][DOMAIN_NAME]"
click at [940, 292] on div "[PERSON_NAME] Full Name [PERSON_NAME] Company stream realty partners Title Vice…" at bounding box center [786, 235] width 1256 height 400
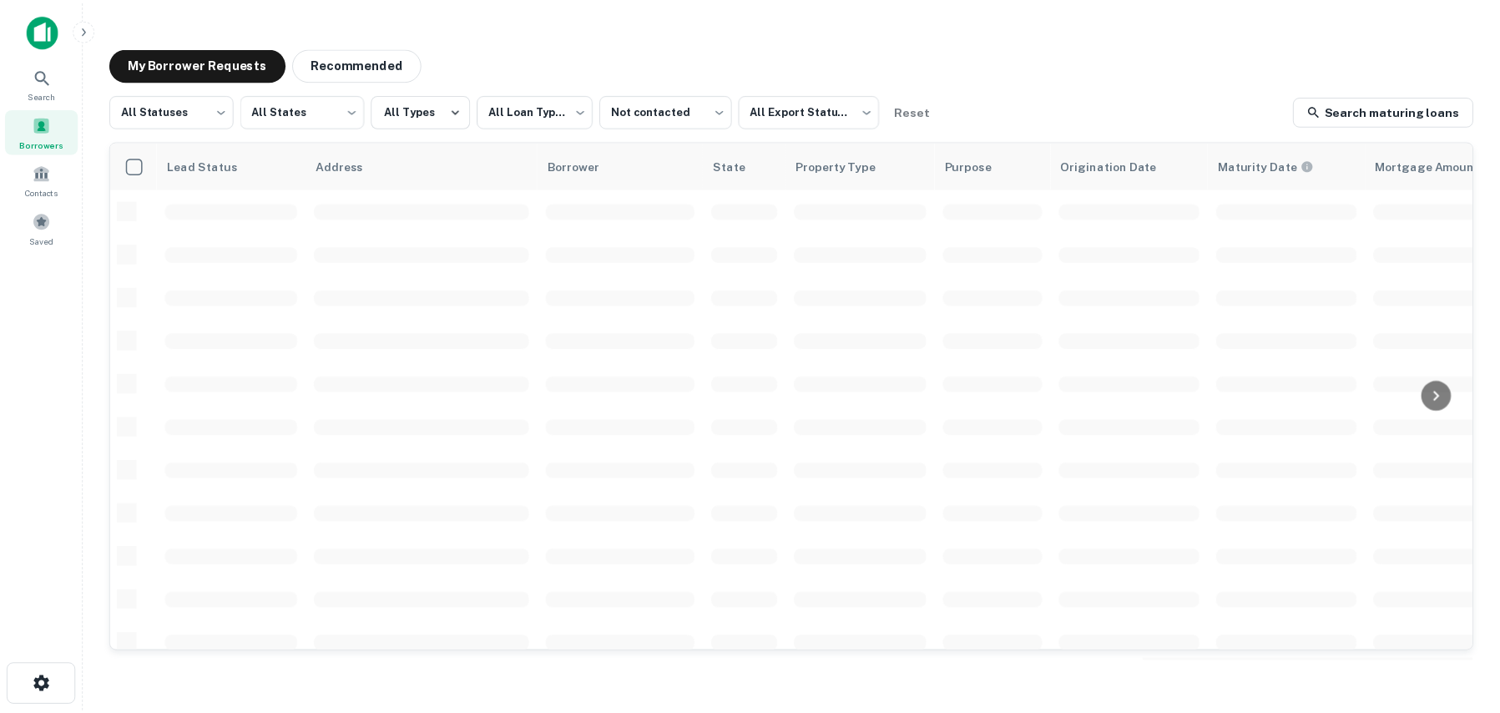
scroll to position [417, 0]
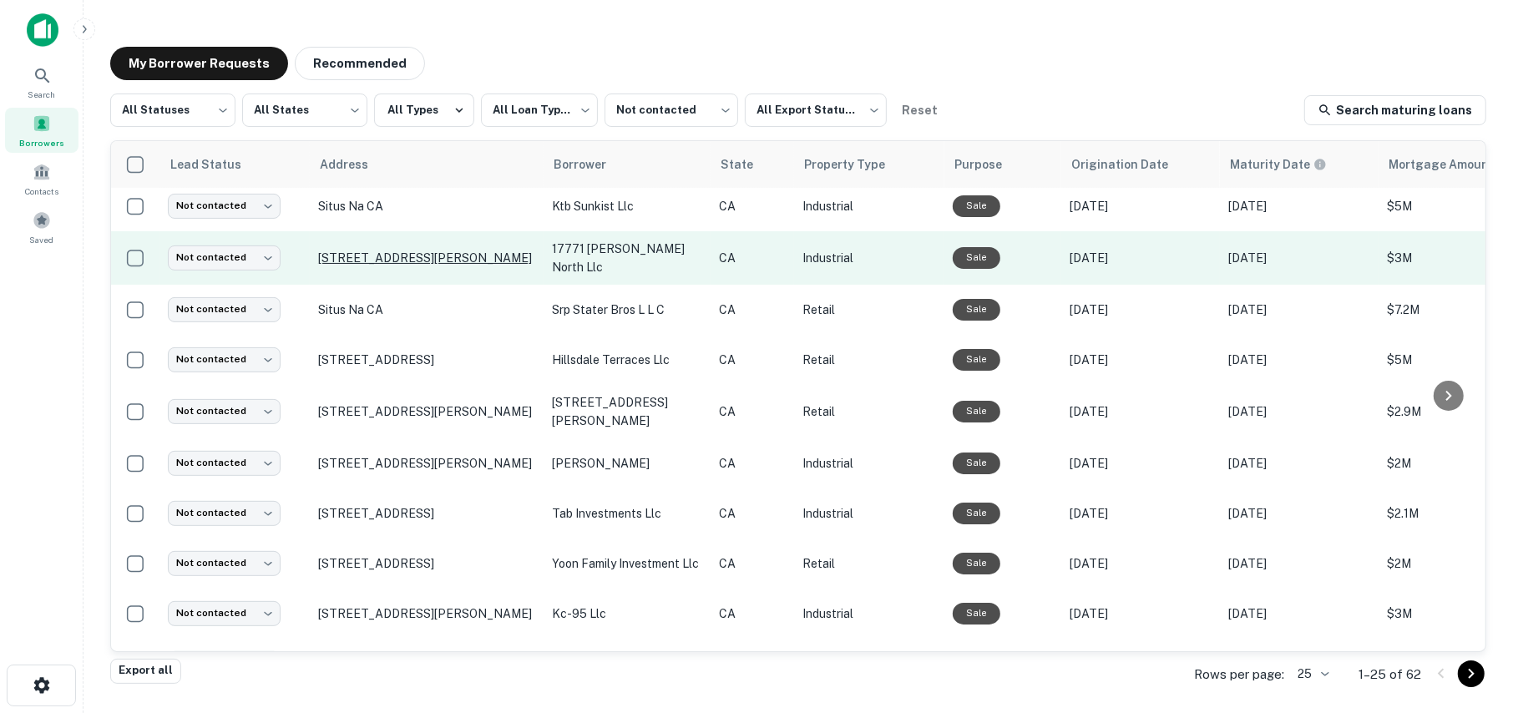
click at [345, 250] on p "[STREET_ADDRESS][PERSON_NAME]" at bounding box center [426, 257] width 217 height 15
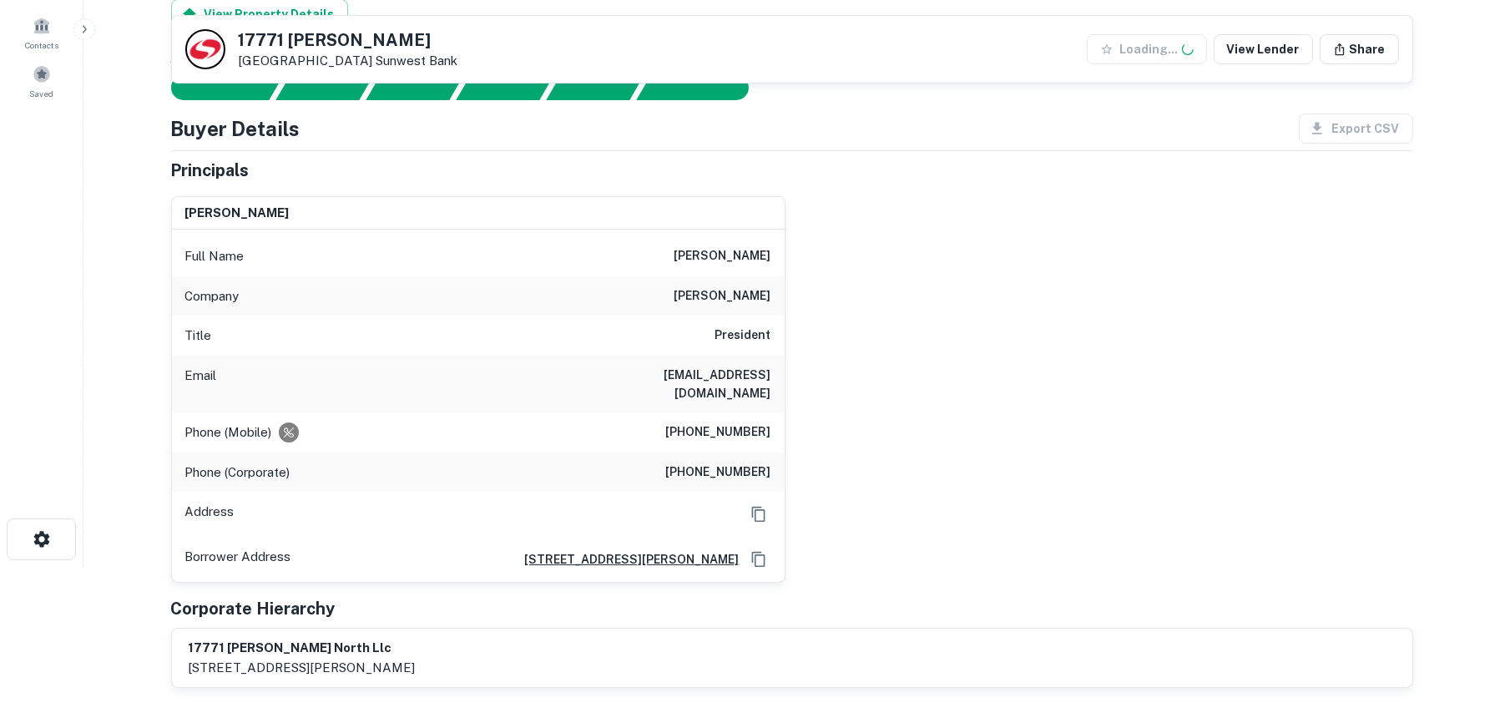
scroll to position [167, 0]
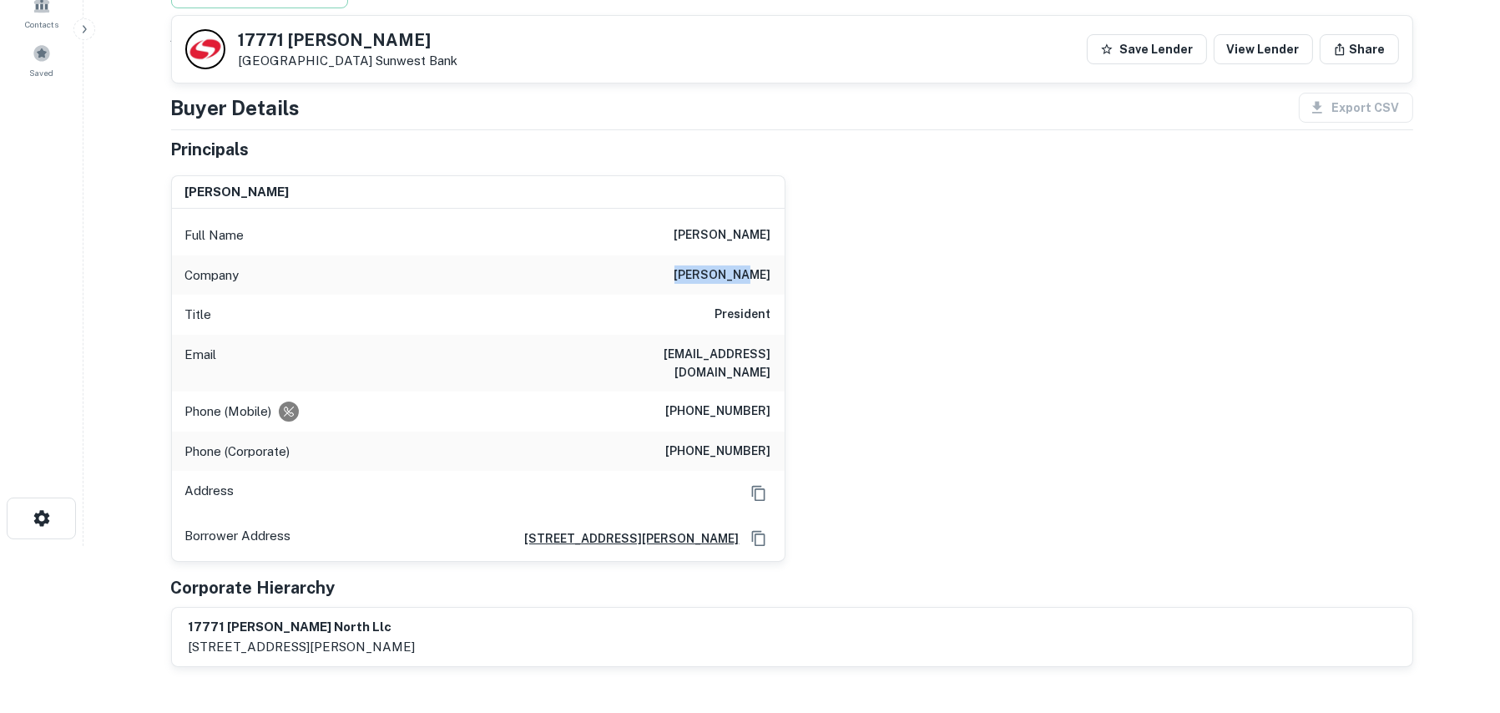
drag, startPoint x: 770, startPoint y: 273, endPoint x: 710, endPoint y: 269, distance: 60.3
click at [710, 269] on div "Company [PERSON_NAME]" at bounding box center [478, 275] width 613 height 40
copy h6 "[PERSON_NAME]"
drag, startPoint x: 771, startPoint y: 234, endPoint x: 667, endPoint y: 235, distance: 103.5
click at [675, 235] on h6 "[PERSON_NAME]" at bounding box center [723, 235] width 97 height 20
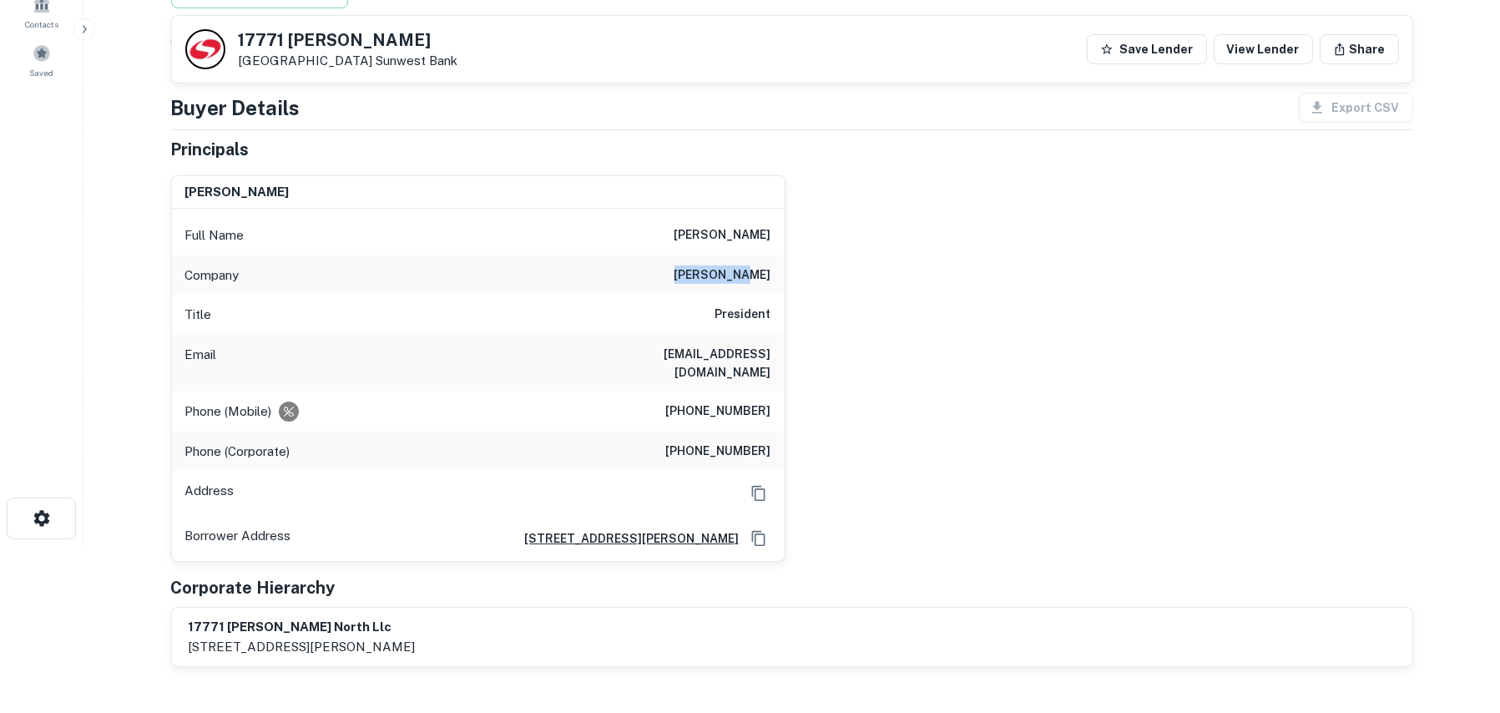
copy h6 "[PERSON_NAME]"
click at [70, 202] on div "Search Borrowers Contacts Saved" at bounding box center [41, 163] width 83 height 661
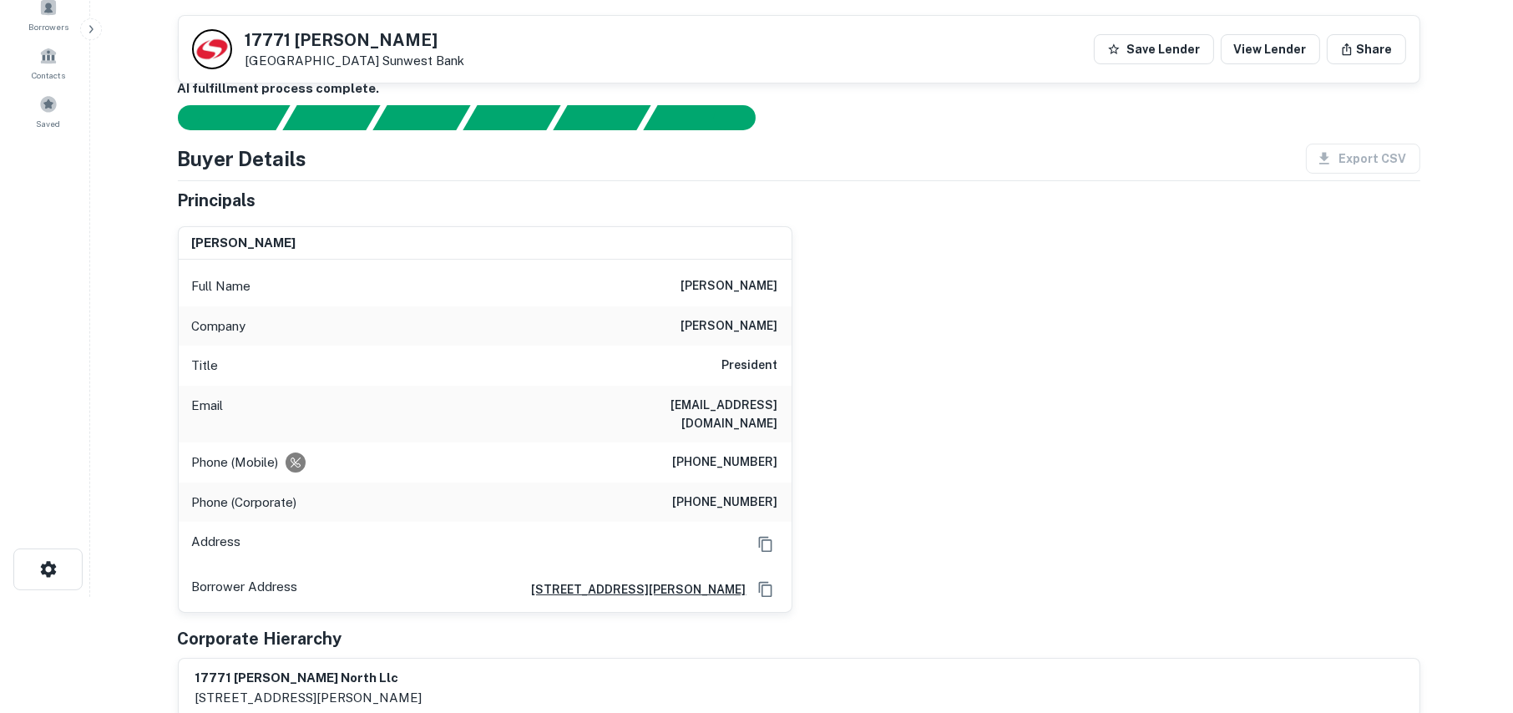
scroll to position [0, 0]
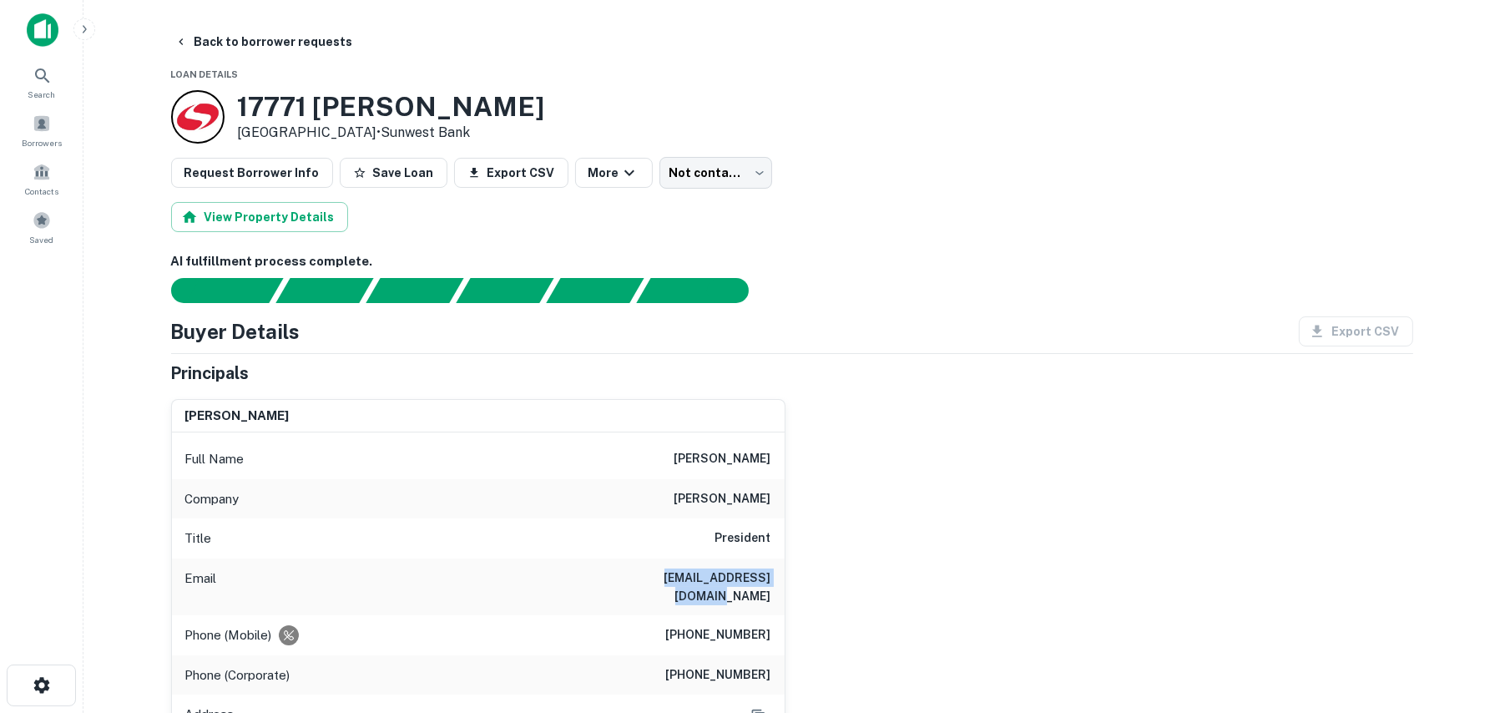
drag, startPoint x: 773, startPoint y: 577, endPoint x: 638, endPoint y: 571, distance: 135.4
click at [638, 571] on div "Email [EMAIL_ADDRESS][DOMAIN_NAME]" at bounding box center [478, 587] width 613 height 57
copy h6 "[EMAIL_ADDRESS][DOMAIN_NAME]"
click at [979, 265] on h6 "AI fulfillment process complete." at bounding box center [792, 261] width 1242 height 19
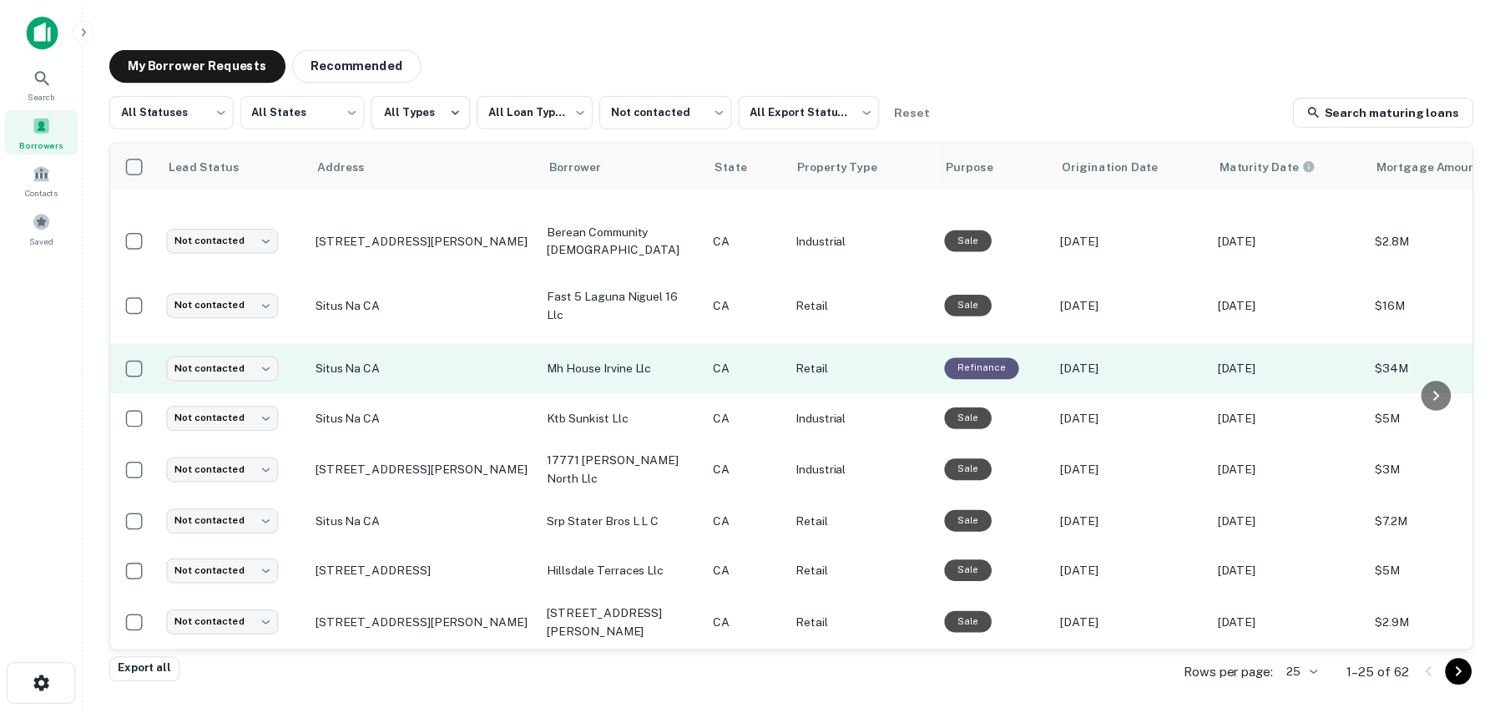
scroll to position [167, 0]
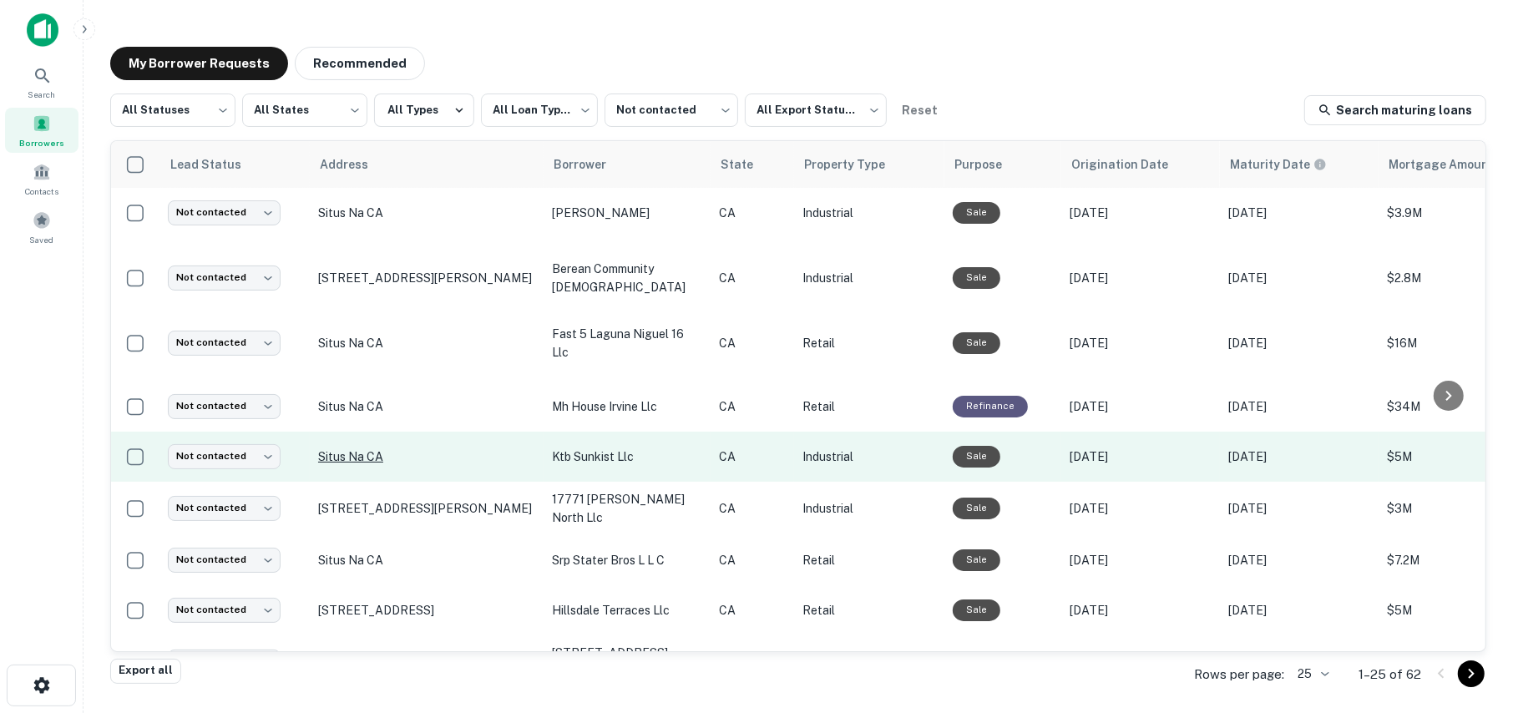
click at [340, 449] on p "Situs Na CA" at bounding box center [426, 456] width 217 height 15
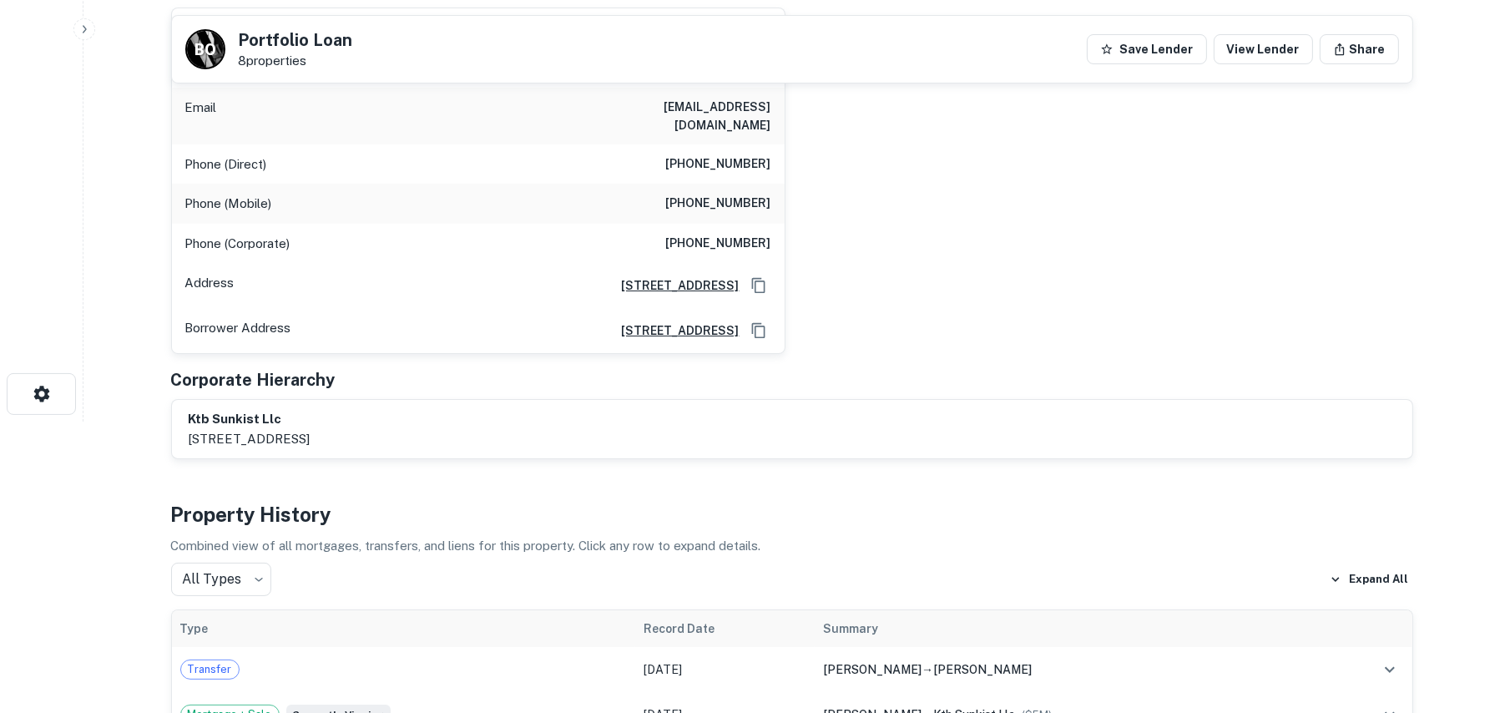
scroll to position [41, 0]
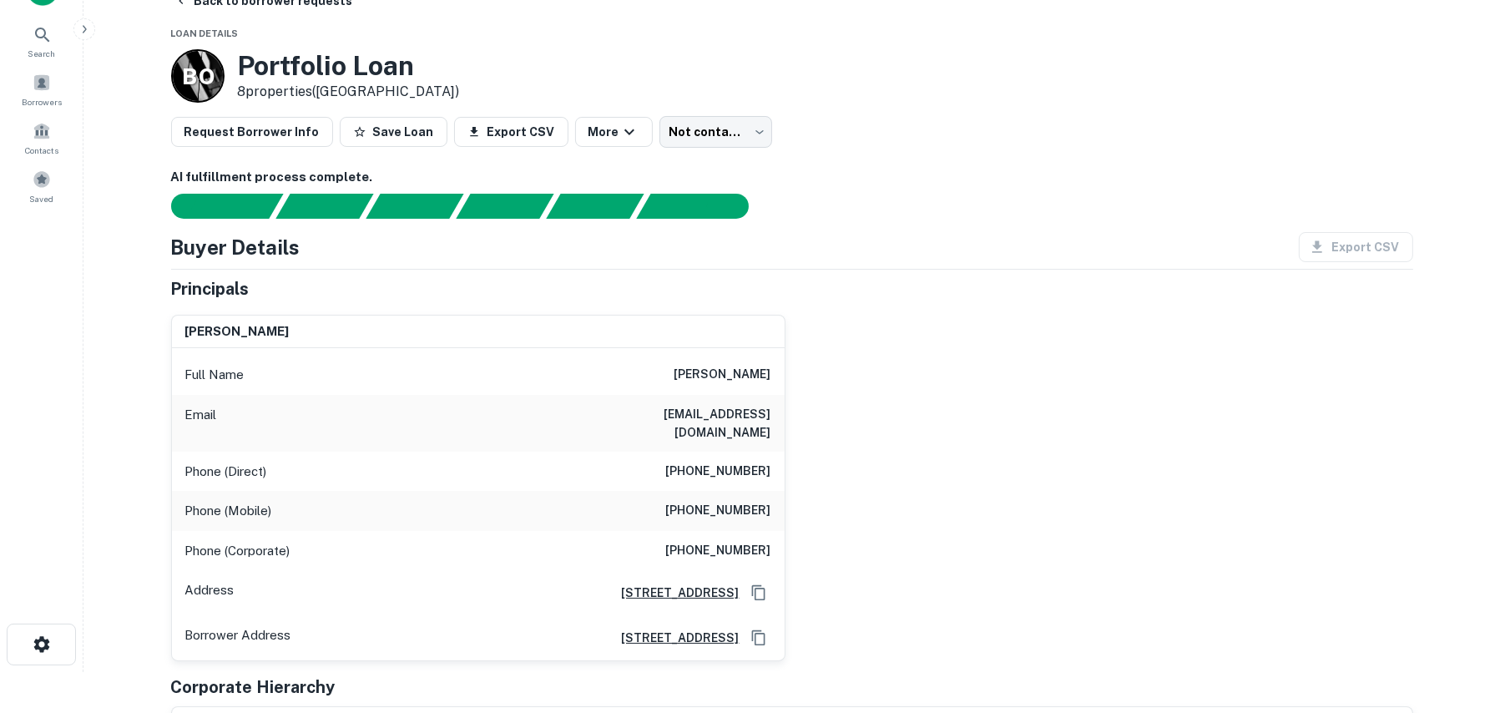
click at [1054, 336] on div "[PERSON_NAME] Full Name [PERSON_NAME] Email [EMAIL_ADDRESS][DOMAIN_NAME] Phone …" at bounding box center [786, 481] width 1256 height 361
drag, startPoint x: 769, startPoint y: 377, endPoint x: 682, endPoint y: 379, distance: 86.8
click at [682, 379] on h6 "[PERSON_NAME]" at bounding box center [723, 375] width 97 height 20
copy h6 "[PERSON_NAME]"
click at [872, 391] on div "[PERSON_NAME] Full Name [PERSON_NAME] Email [EMAIL_ADDRESS][DOMAIN_NAME] Phone …" at bounding box center [786, 481] width 1256 height 361
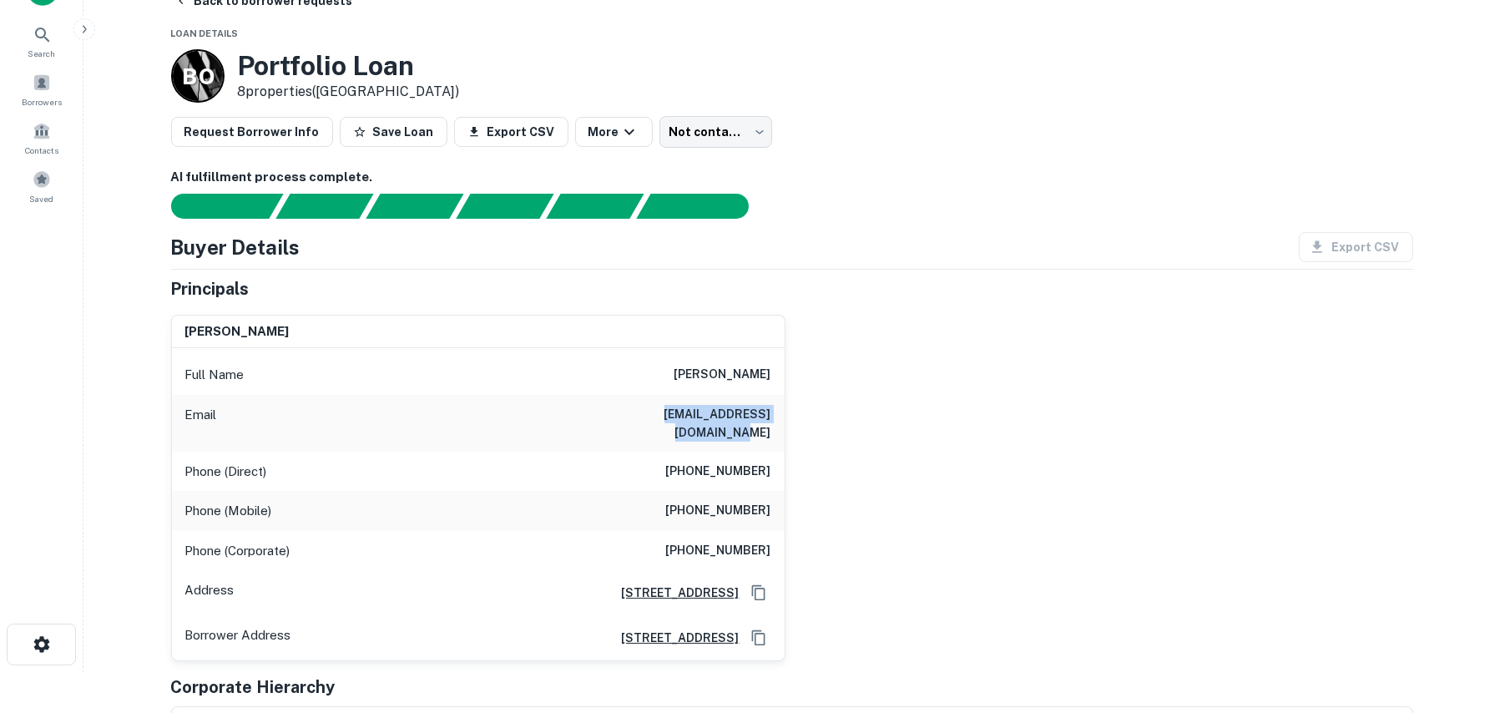
drag, startPoint x: 769, startPoint y: 413, endPoint x: 617, endPoint y: 421, distance: 152.1
click at [617, 421] on h6 "[EMAIL_ADDRESS][DOMAIN_NAME]" at bounding box center [671, 423] width 200 height 37
copy h6 "[EMAIL_ADDRESS][DOMAIN_NAME]"
click at [925, 420] on div "[PERSON_NAME] Full Name [PERSON_NAME] Email [EMAIL_ADDRESS][DOMAIN_NAME] Phone …" at bounding box center [786, 481] width 1256 height 361
